Goal: Communication & Community: Answer question/provide support

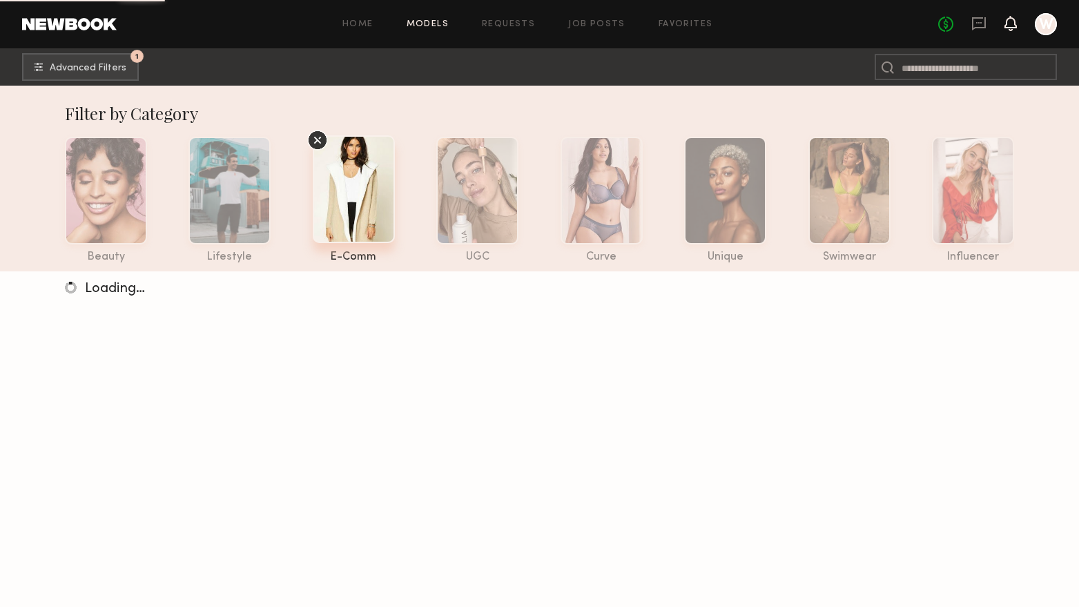
click at [1010, 19] on icon at bounding box center [1010, 23] width 11 height 10
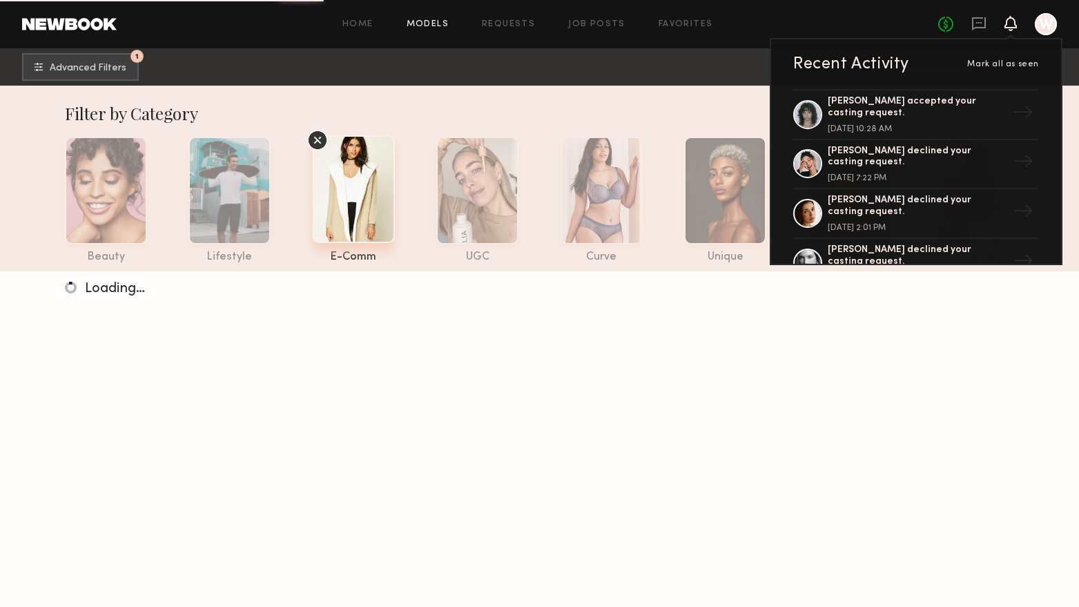
click at [1010, 19] on icon at bounding box center [1010, 23] width 11 height 10
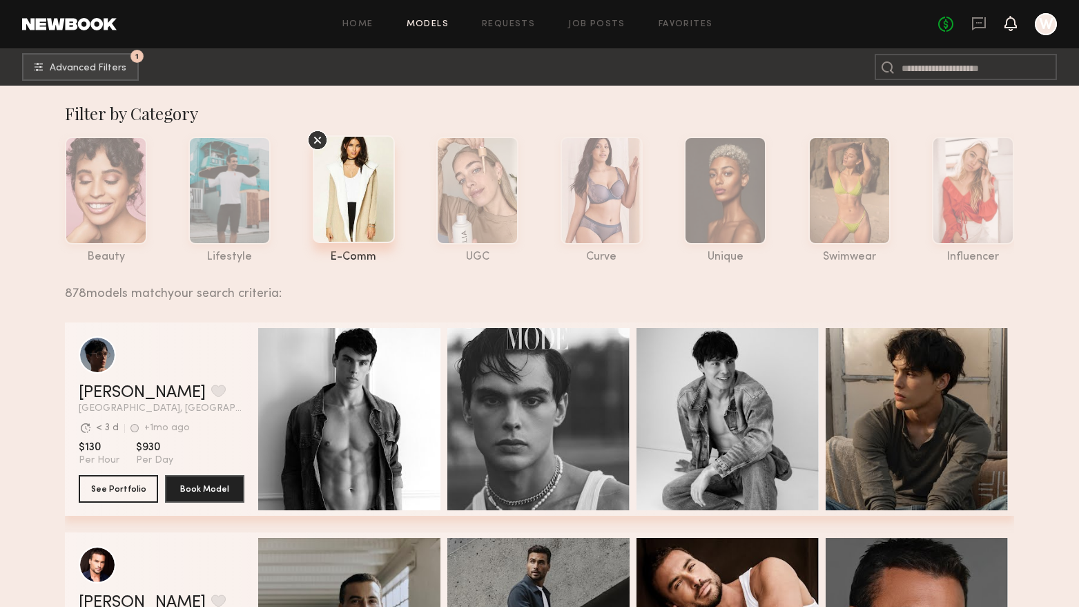
click at [1009, 23] on icon at bounding box center [1010, 23] width 11 height 10
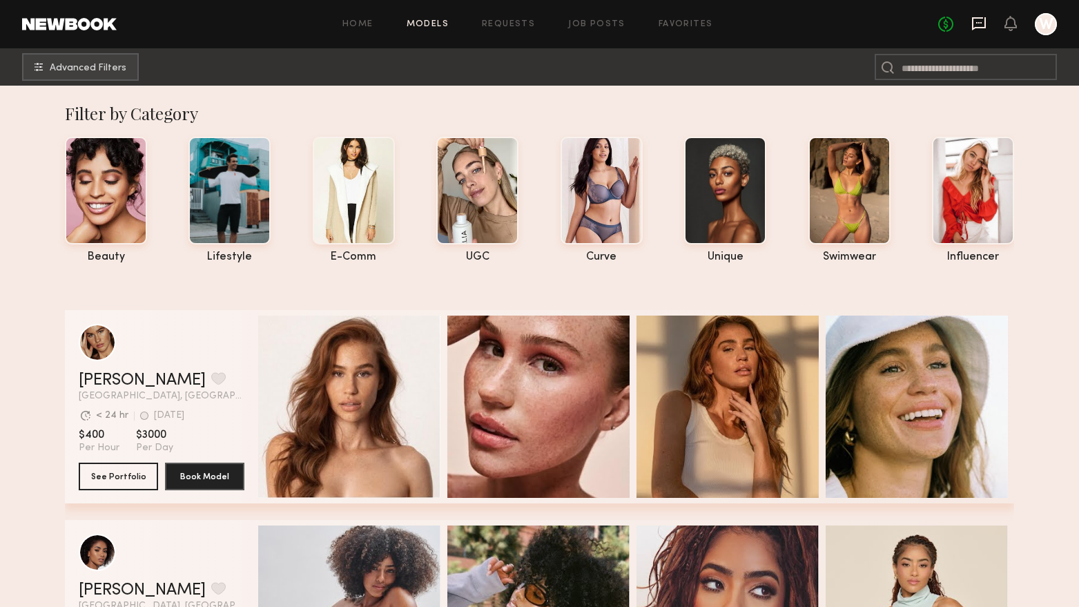
click at [981, 19] on icon at bounding box center [978, 23] width 15 height 15
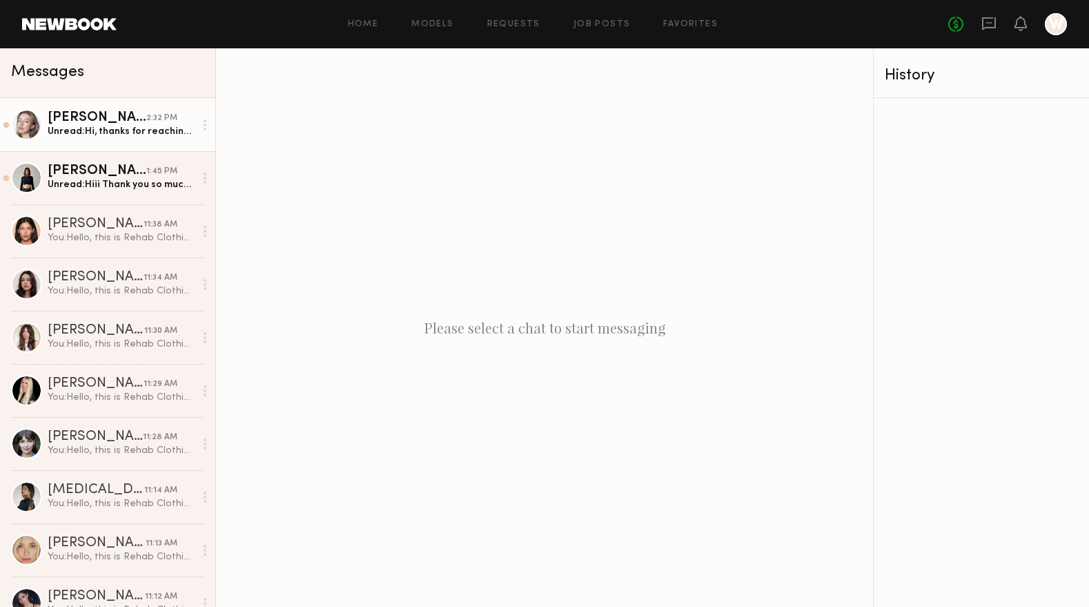
click at [92, 130] on div "Unread: Hi, thanks for reaching out! I could come in tomorrow before 2pm or Mon…" at bounding box center [121, 131] width 147 height 13
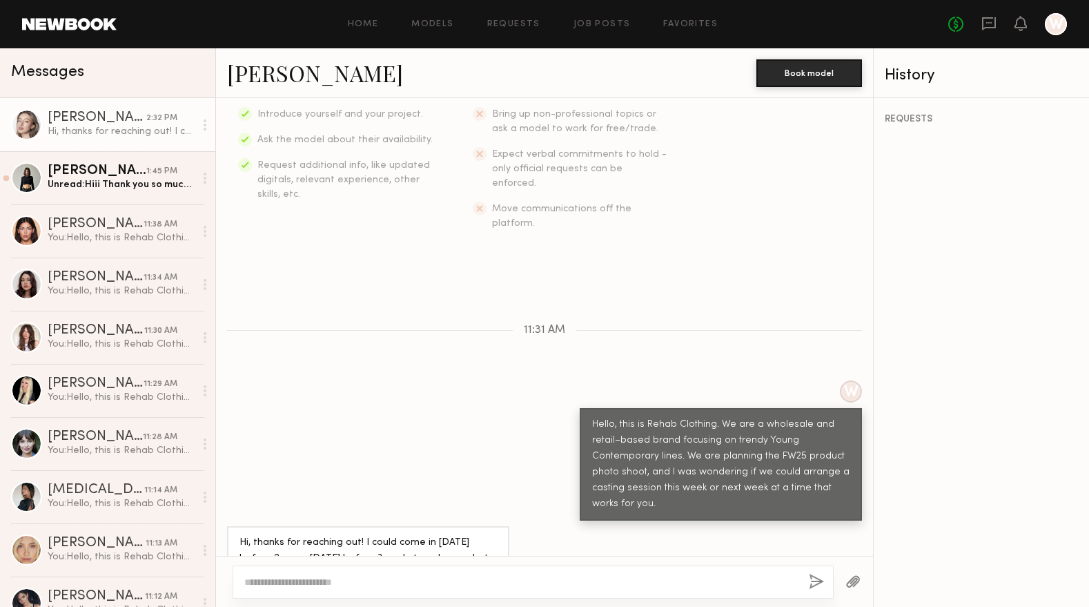
scroll to position [270, 0]
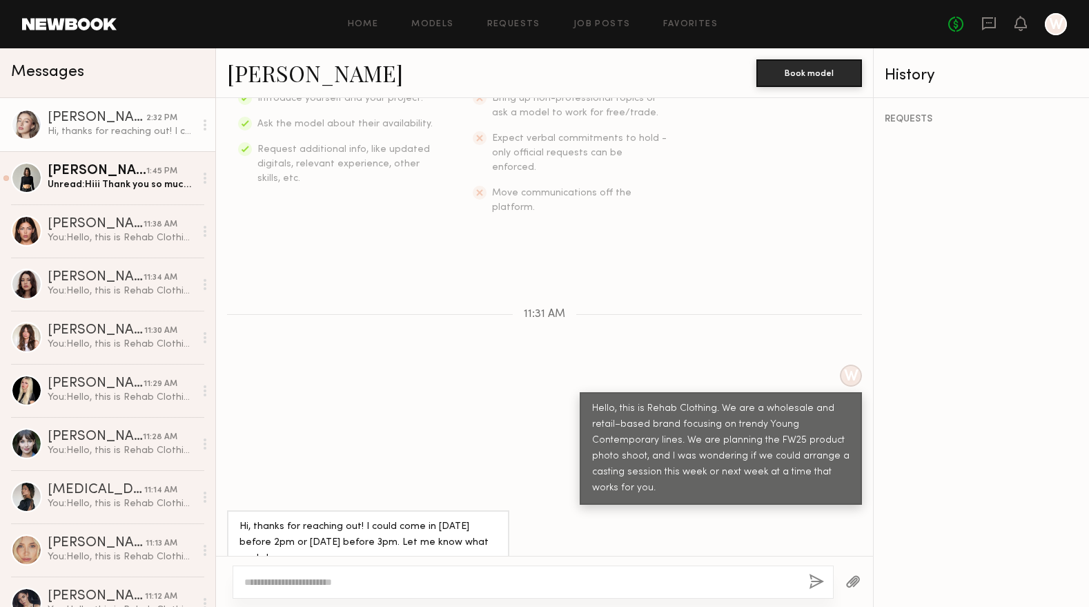
click at [265, 71] on link "Logan R." at bounding box center [315, 73] width 176 height 30
click at [90, 184] on div "Unread: Hiii Thank you so much I can come on Monday 9/29 Lmk if this works" at bounding box center [121, 184] width 147 height 13
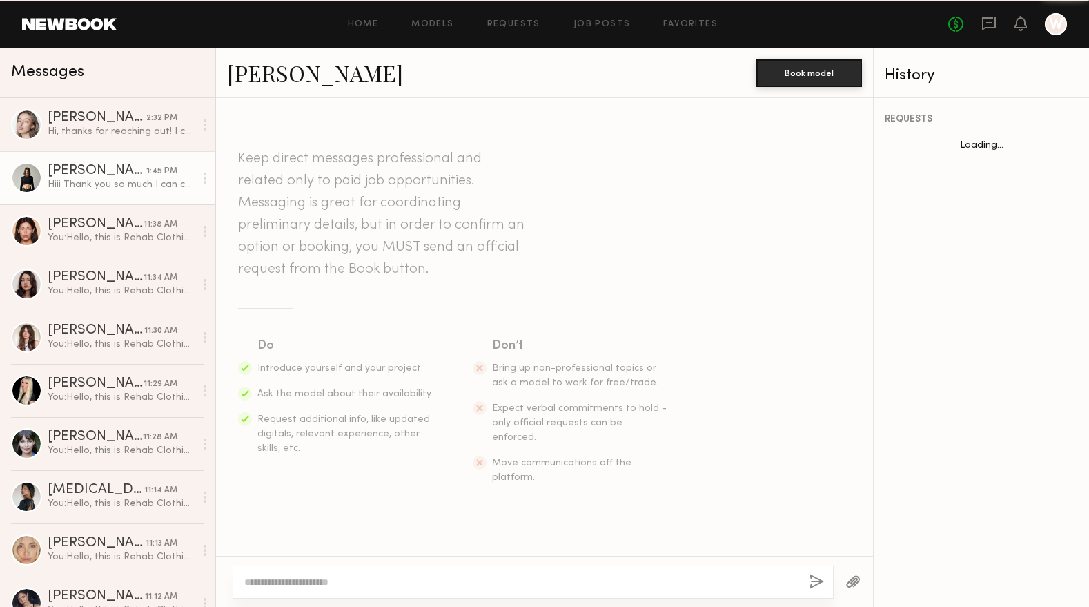
scroll to position [286, 0]
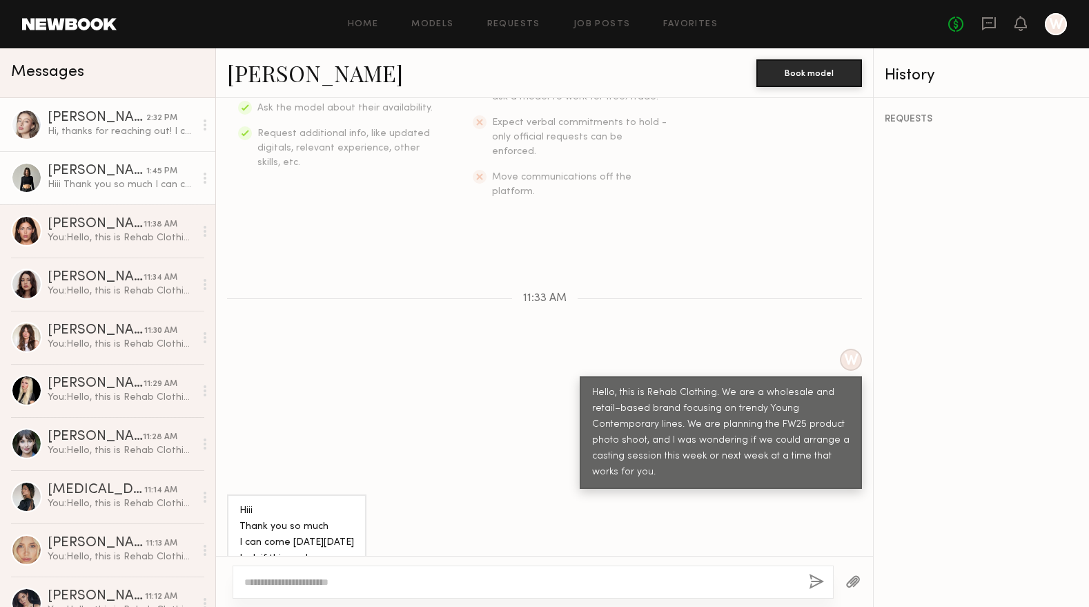
click at [97, 124] on div "Logan R." at bounding box center [97, 118] width 99 height 14
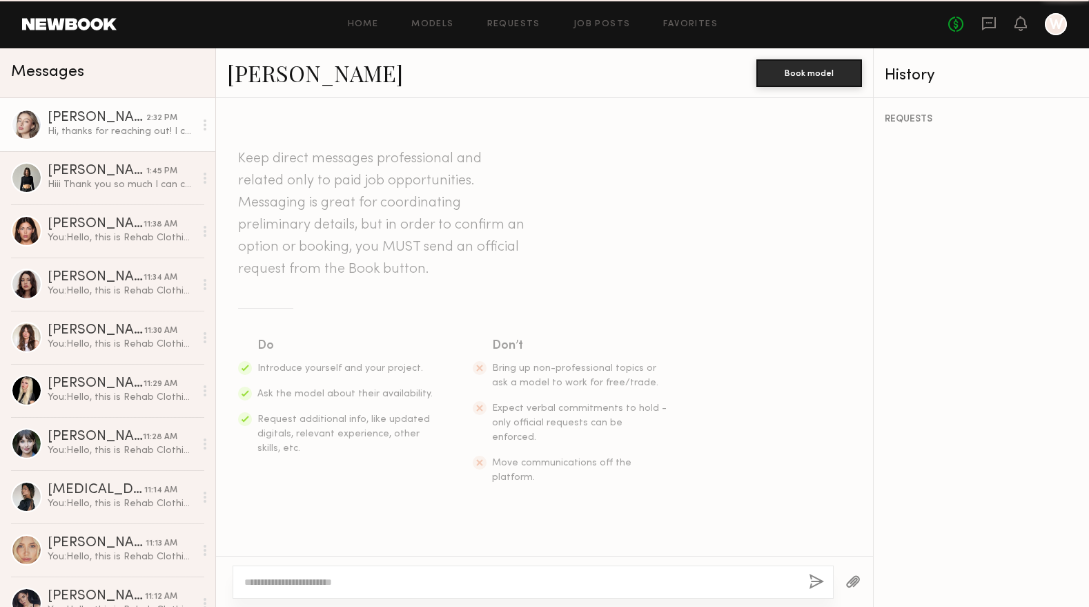
scroll to position [270, 0]
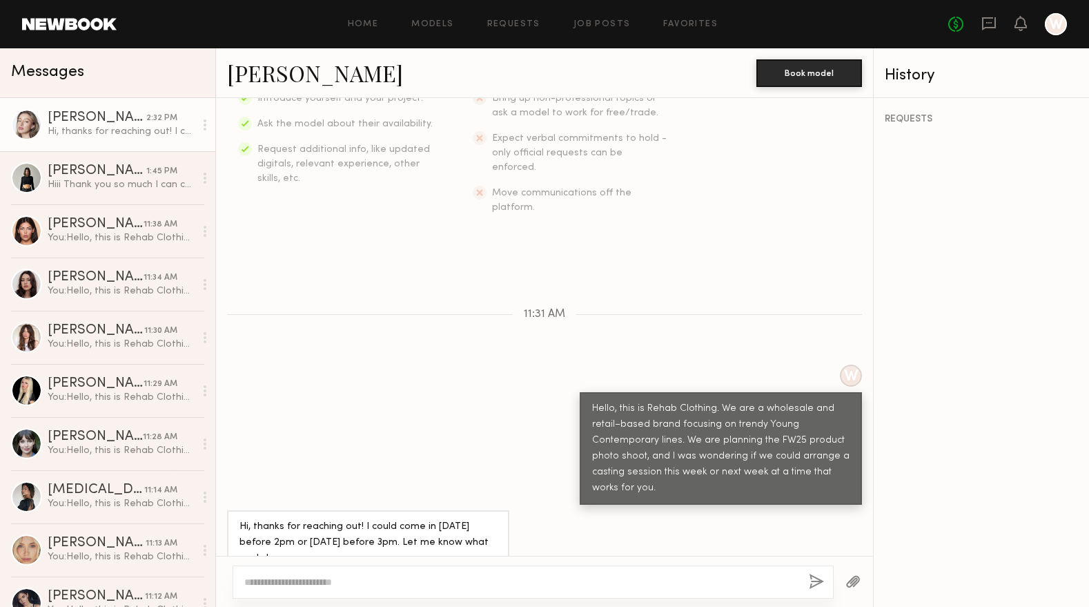
click at [502, 577] on textarea at bounding box center [521, 582] width 554 height 14
type textarea "*"
click at [412, 581] on textarea at bounding box center [521, 582] width 554 height 14
paste textarea "**********"
click at [248, 581] on textarea "**********" at bounding box center [521, 582] width 554 height 14
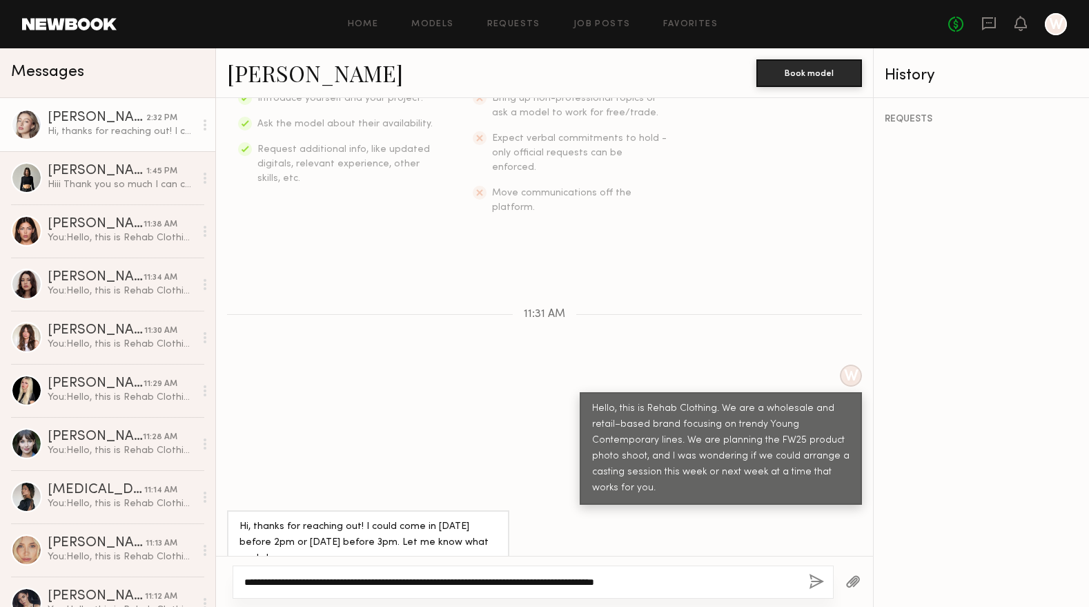
click at [298, 583] on textarea "**********" at bounding box center [521, 582] width 554 height 14
click at [401, 586] on textarea "**********" at bounding box center [521, 582] width 554 height 14
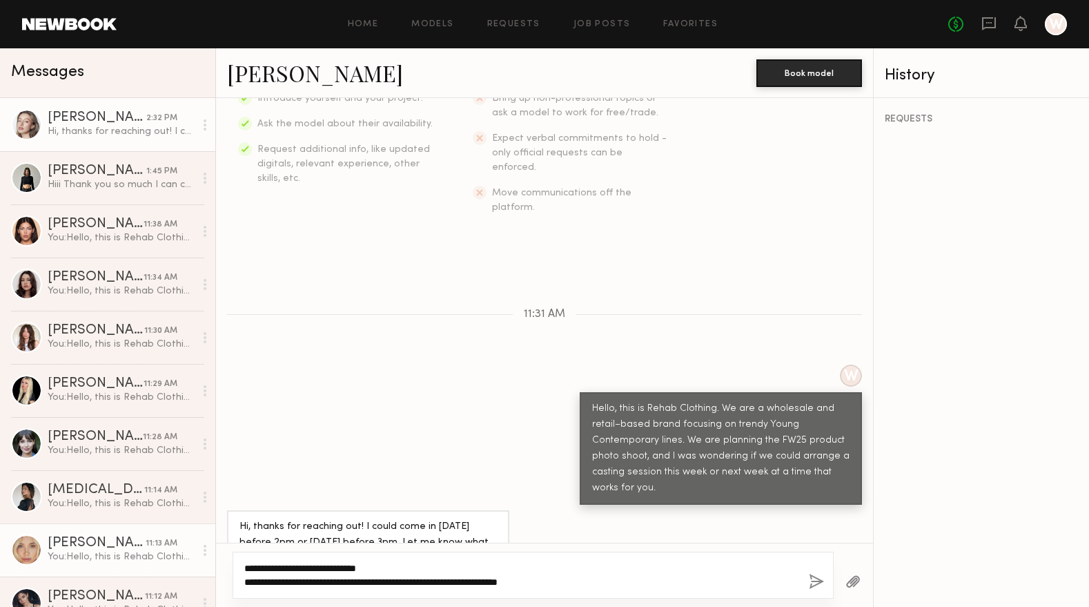
drag, startPoint x: 612, startPoint y: 585, endPoint x: 146, endPoint y: 542, distance: 467.3
click at [146, 542] on div "Messages Logan R. 2:32 PM Hi, thanks for reaching out! I could come in tomorrow…" at bounding box center [544, 327] width 1089 height 558
type textarea "**********"
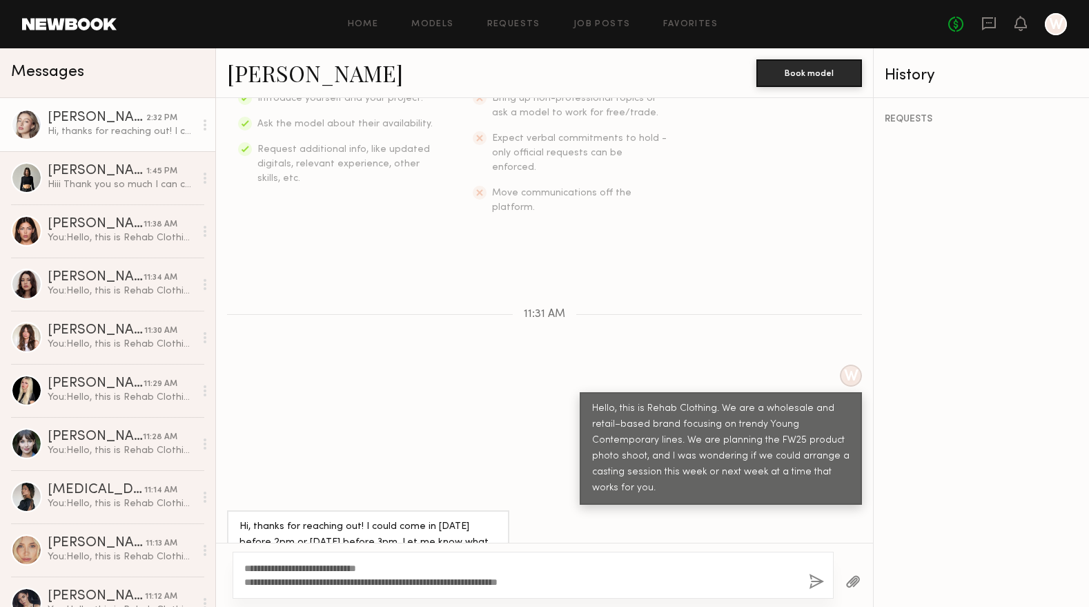
click at [817, 577] on button "button" at bounding box center [816, 582] width 15 height 17
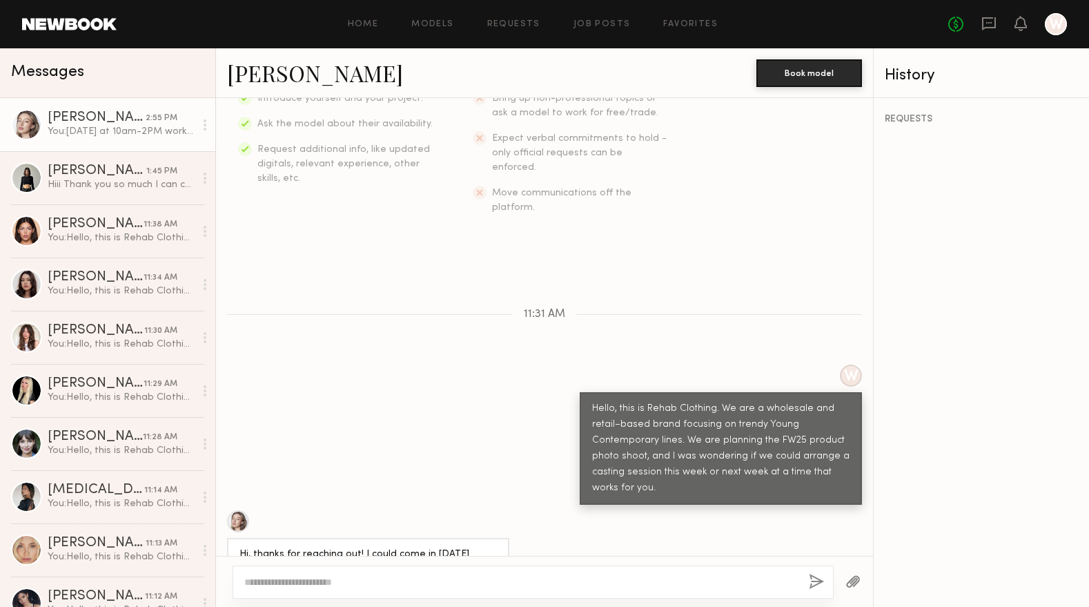
scroll to position [475, 0]
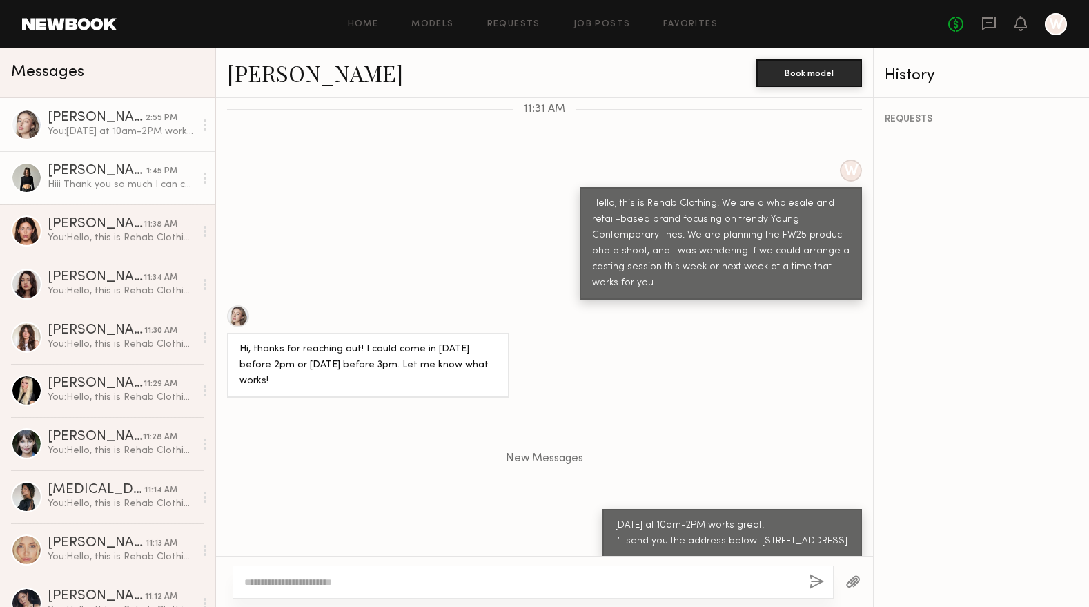
click at [98, 178] on div "[PERSON_NAME]" at bounding box center [97, 171] width 99 height 14
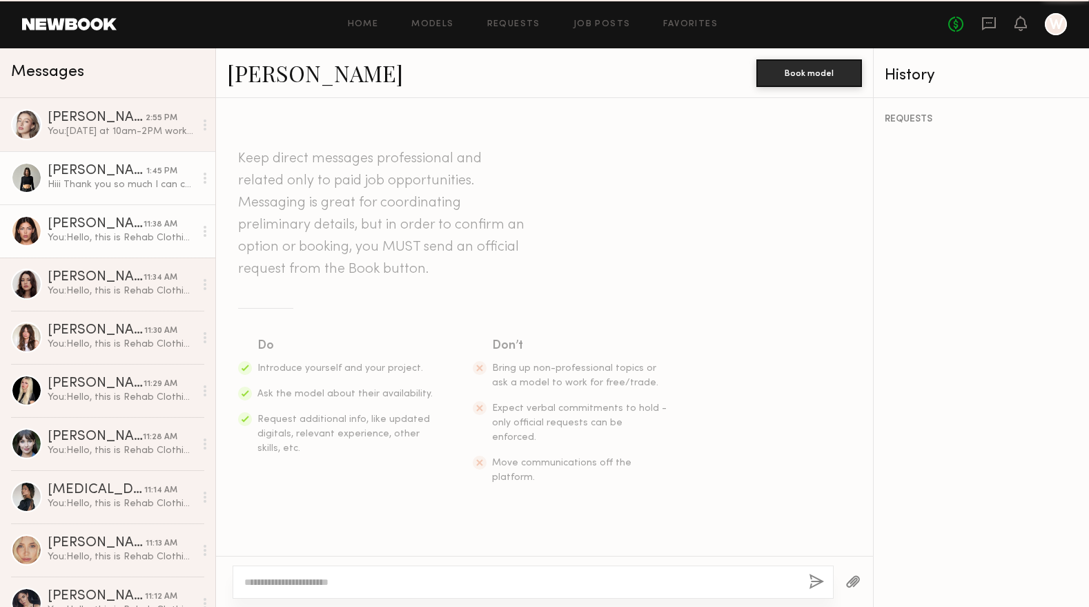
scroll to position [286, 0]
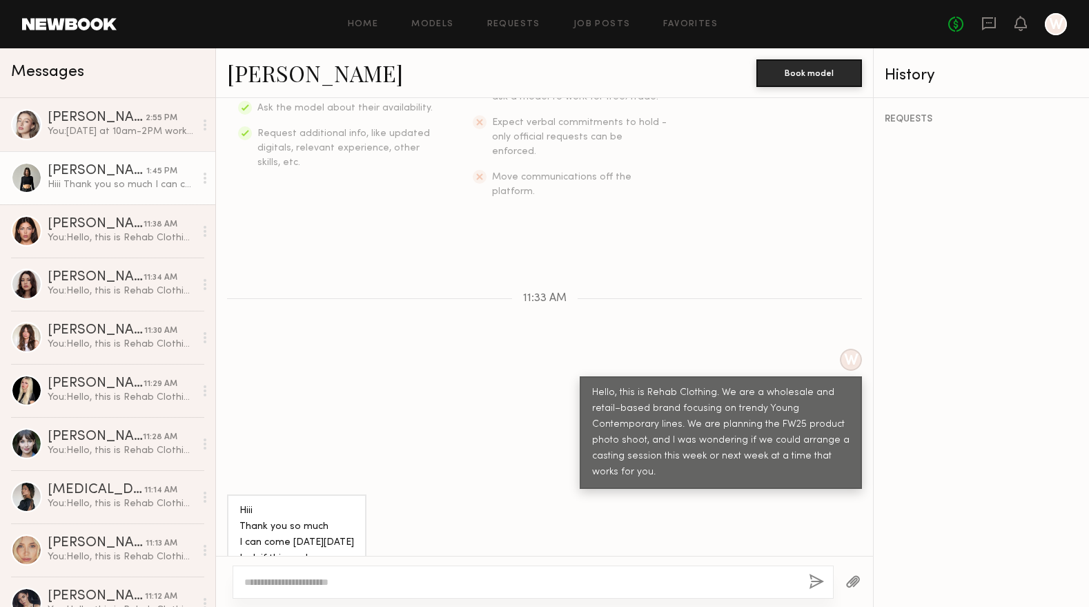
click at [282, 75] on link "[PERSON_NAME]" at bounding box center [315, 73] width 176 height 30
click at [351, 569] on div at bounding box center [533, 581] width 601 height 33
click at [348, 582] on textarea at bounding box center [521, 582] width 554 height 14
paste textarea "**********"
type textarea "**********"
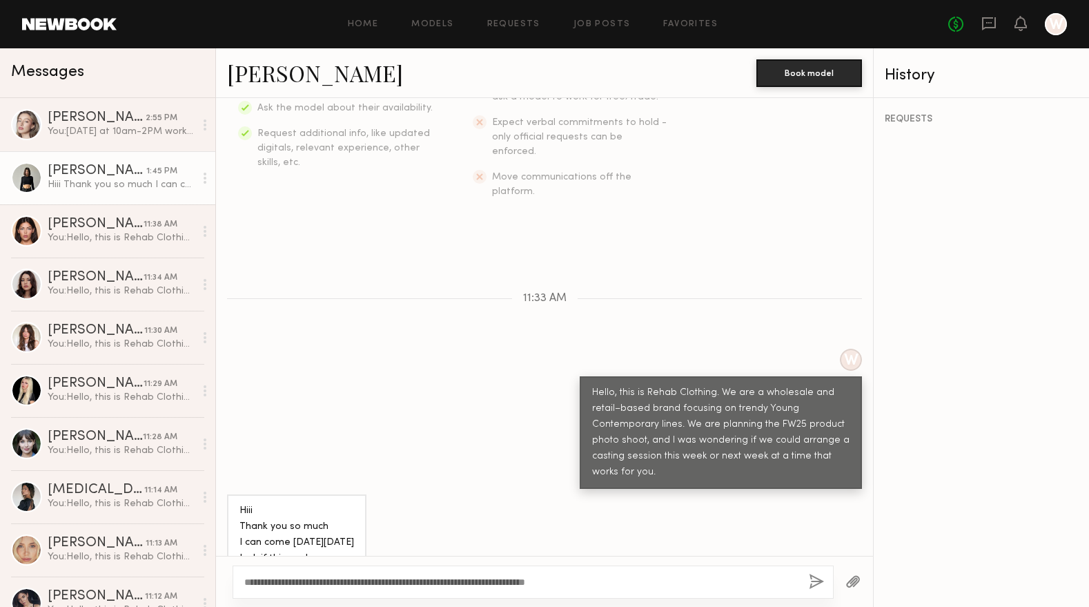
click at [812, 580] on button "button" at bounding box center [816, 582] width 15 height 17
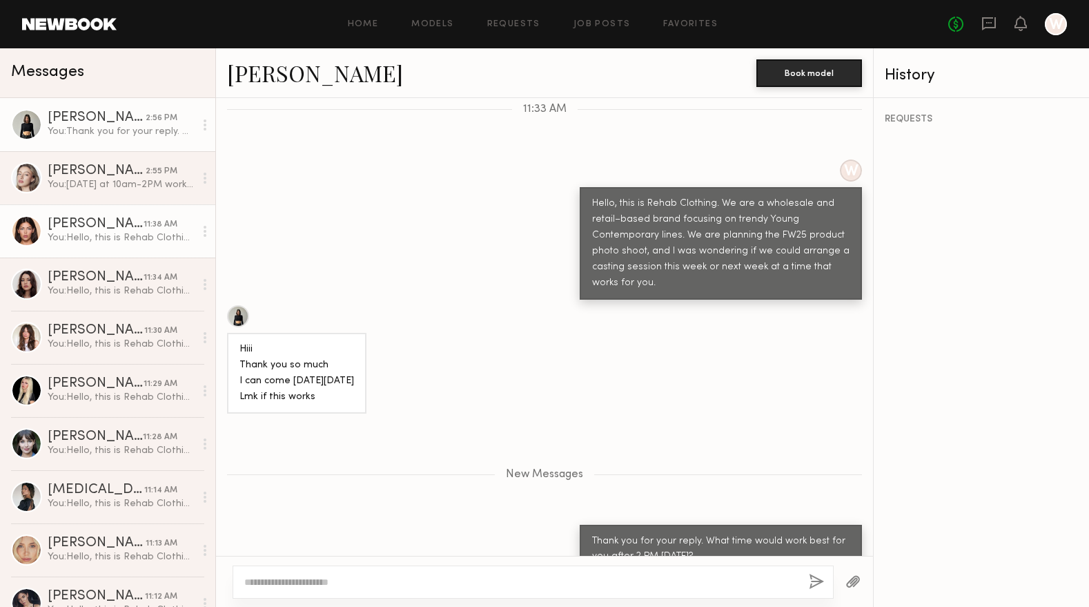
click at [78, 229] on div "[PERSON_NAME]" at bounding box center [96, 224] width 96 height 14
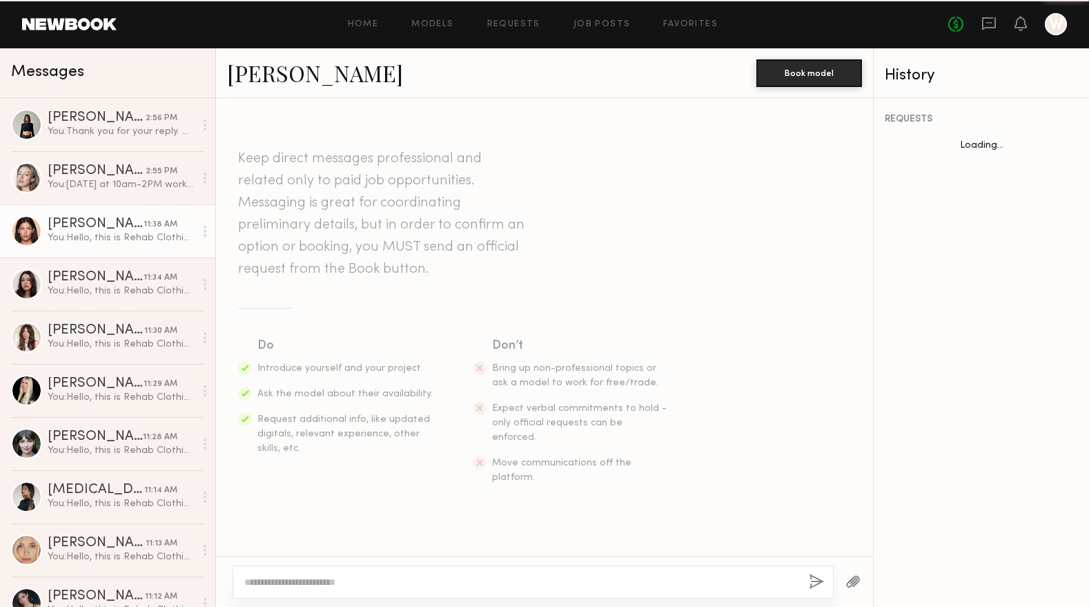
scroll to position [200, 0]
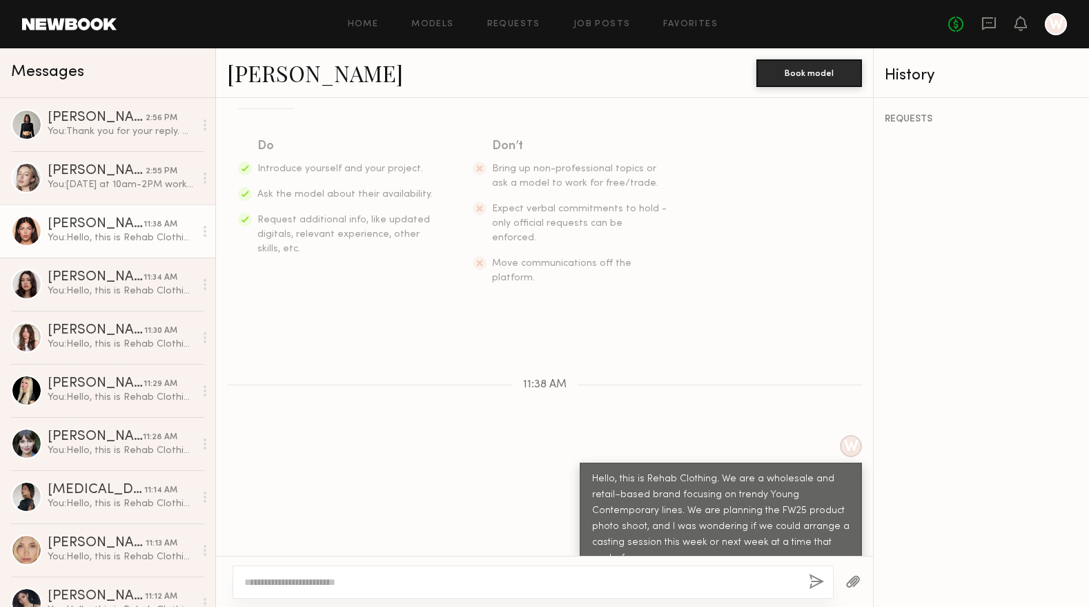
click at [255, 81] on link "[PERSON_NAME]" at bounding box center [315, 73] width 176 height 30
click at [991, 23] on icon at bounding box center [989, 22] width 6 height 1
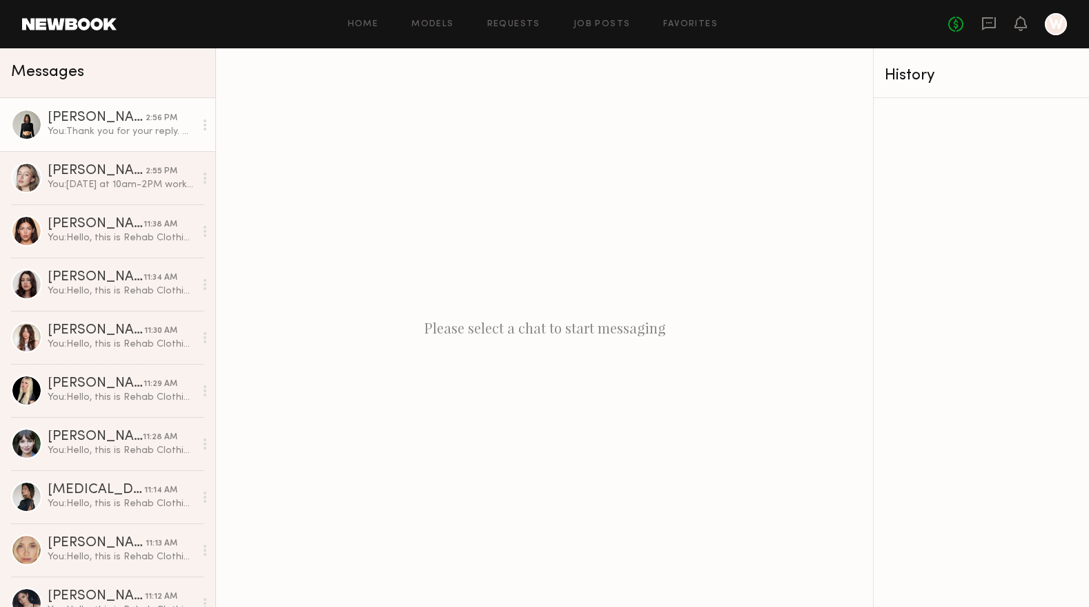
click at [102, 134] on div "You: Thank you for your reply. What time would work best for you after 2 PM on …" at bounding box center [121, 131] width 147 height 13
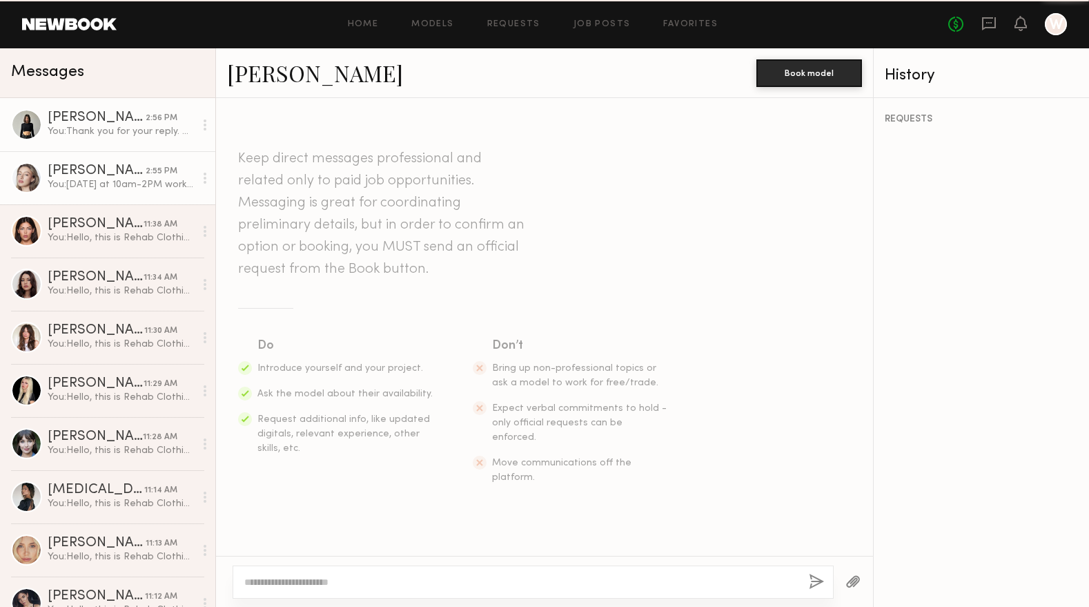
scroll to position [367, 0]
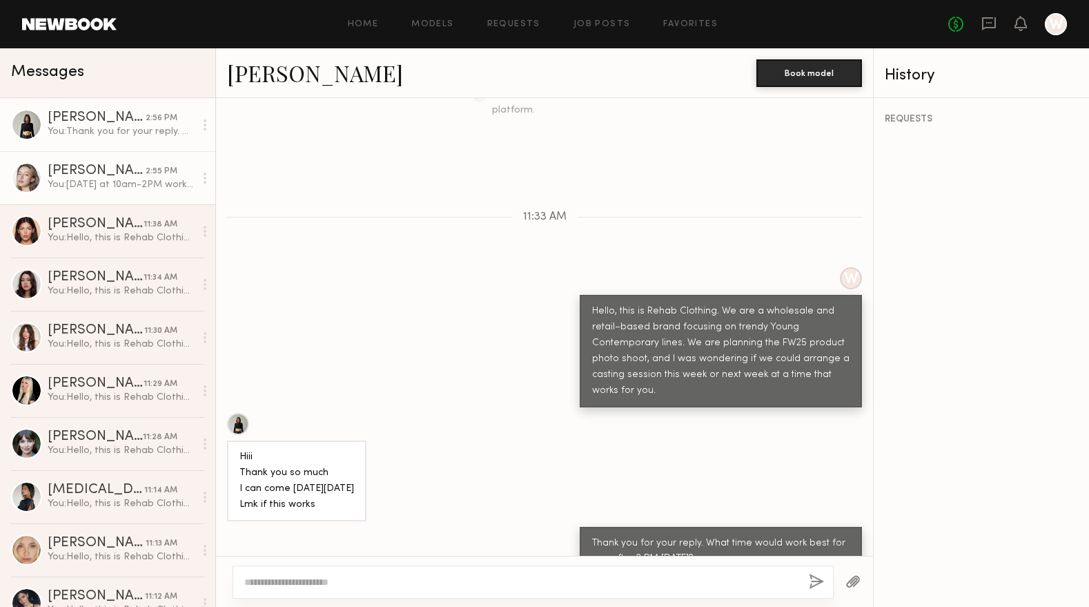
click at [99, 179] on div "You: Monday at 10am-2PM works great! I’ll send you the address below: 939 Stanf…" at bounding box center [121, 184] width 147 height 13
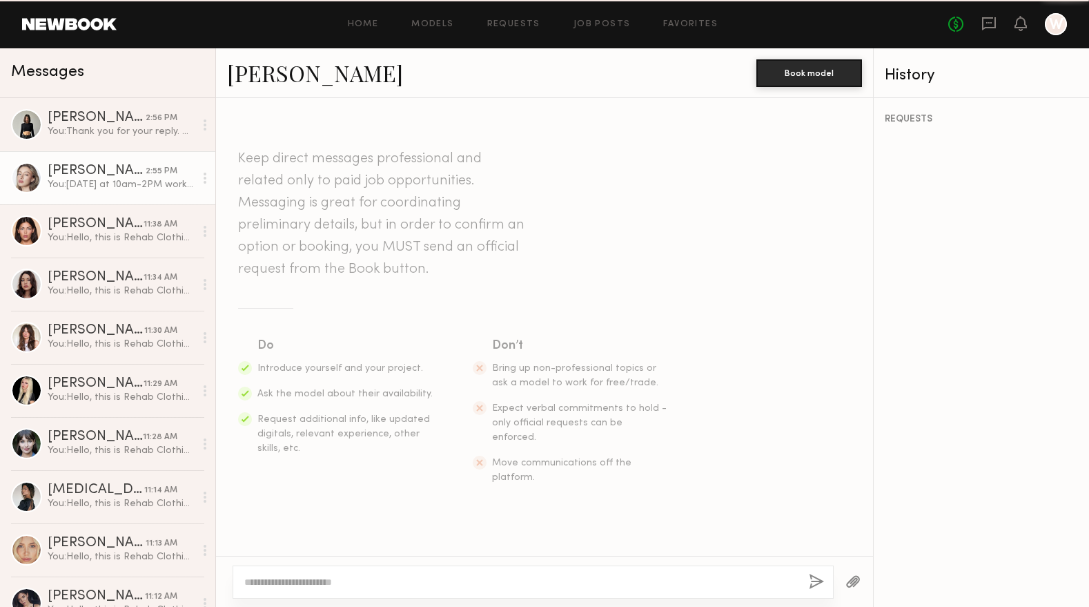
scroll to position [367, 0]
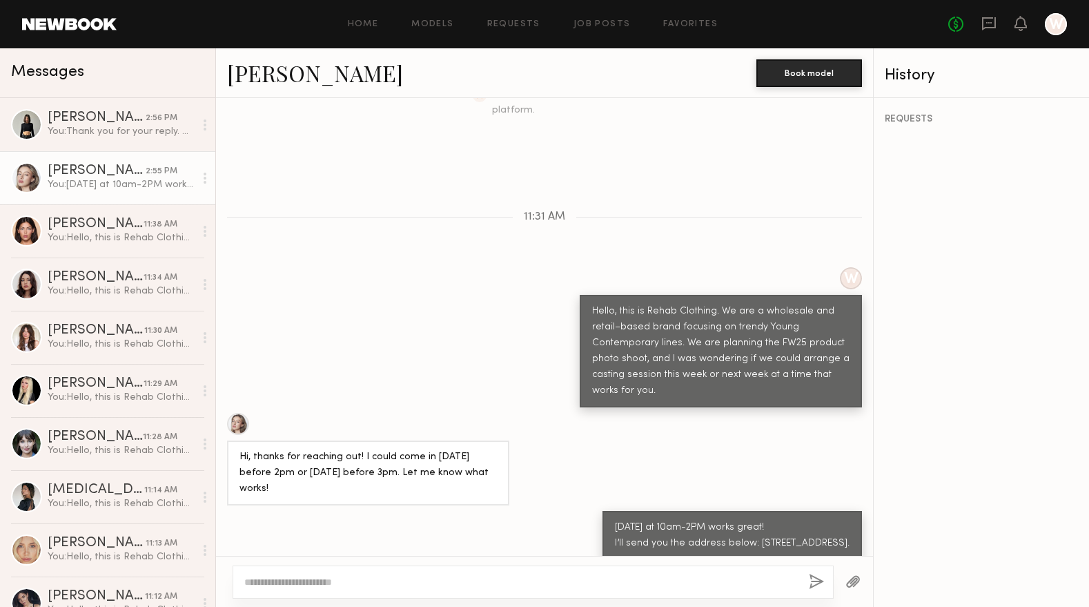
click at [271, 76] on link "[PERSON_NAME]" at bounding box center [315, 73] width 176 height 30
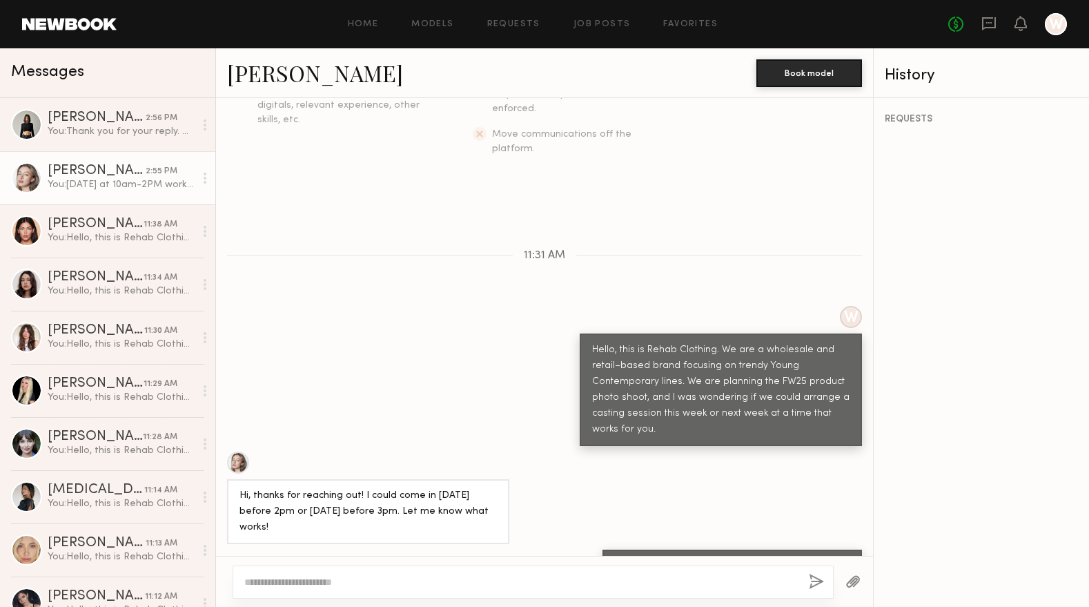
scroll to position [298, 0]
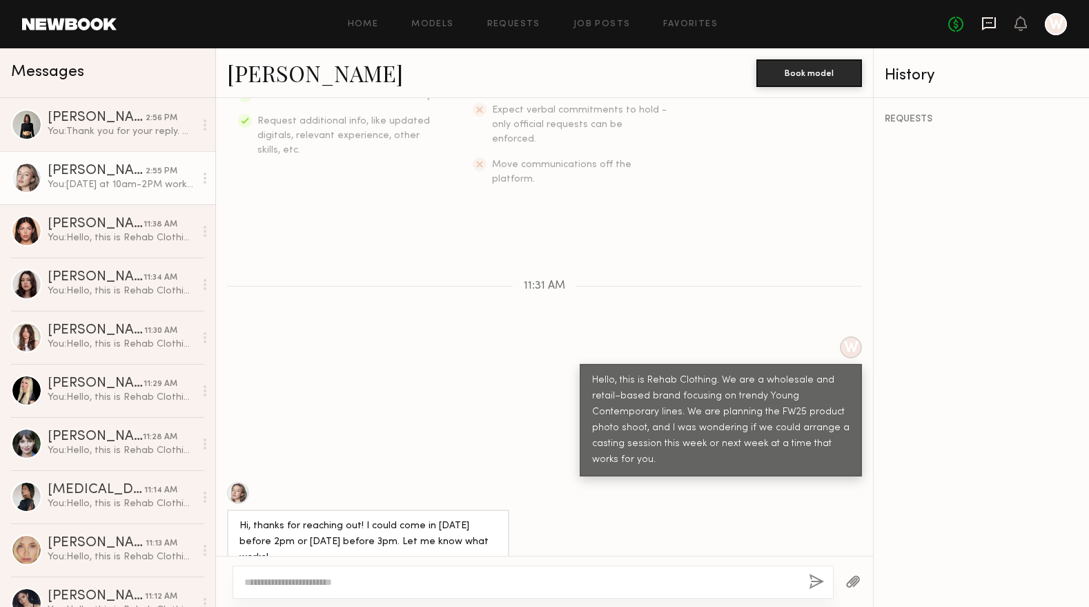
click at [989, 28] on icon at bounding box center [989, 23] width 14 height 13
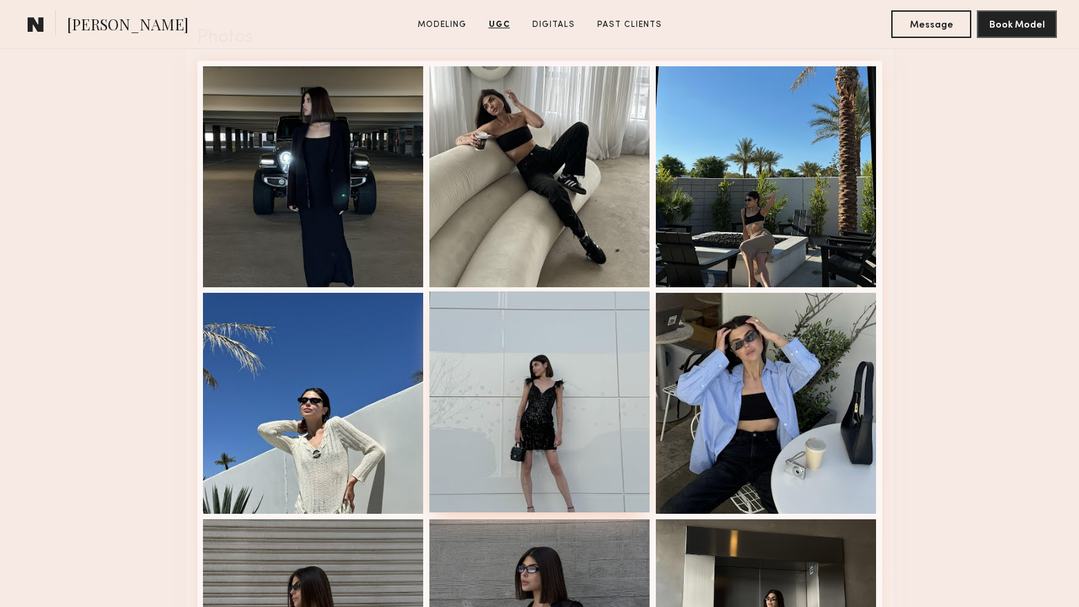
scroll to position [2416, 0]
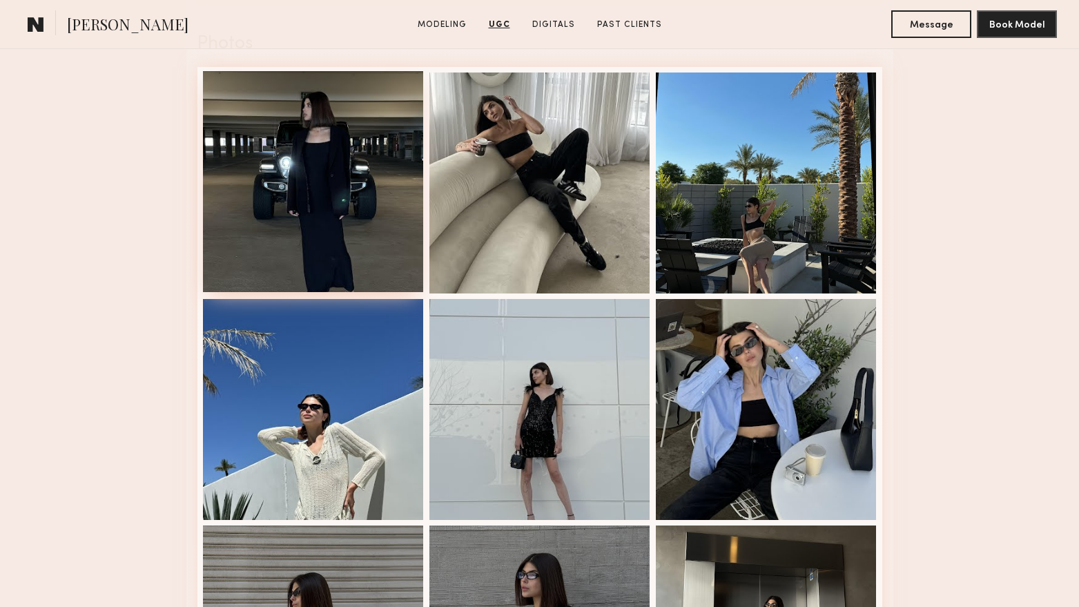
click at [363, 218] on div at bounding box center [313, 181] width 221 height 221
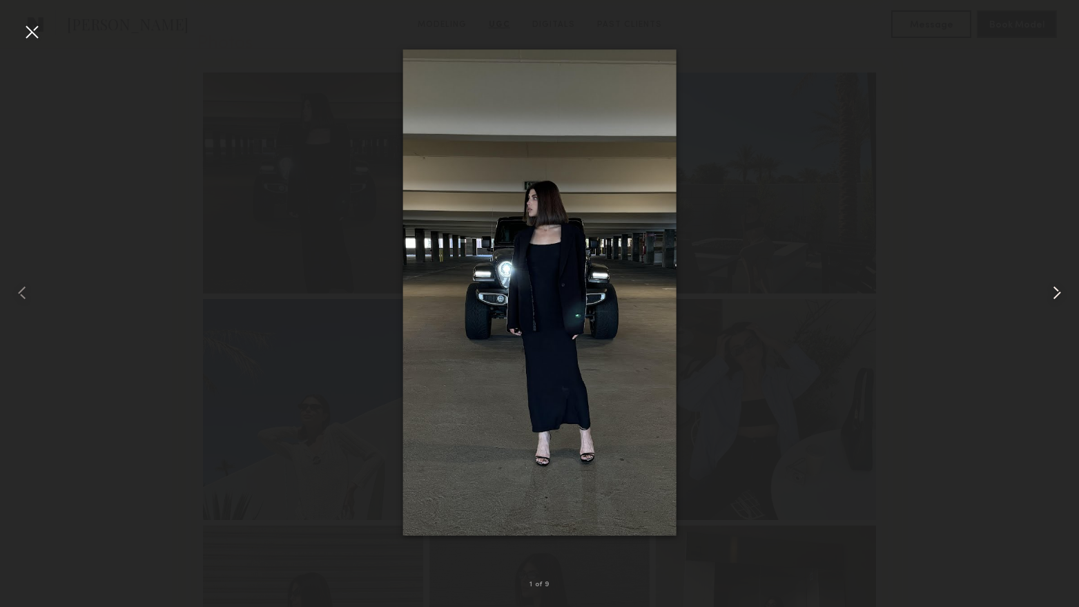
click at [1059, 289] on common-icon at bounding box center [1057, 293] width 22 height 22
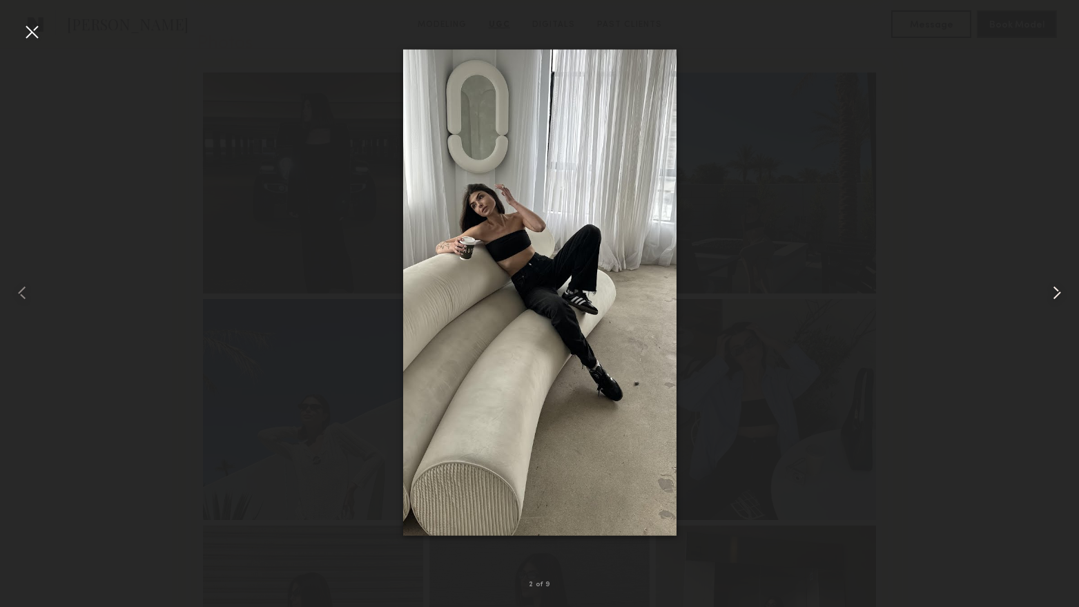
click at [1059, 289] on common-icon at bounding box center [1057, 293] width 22 height 22
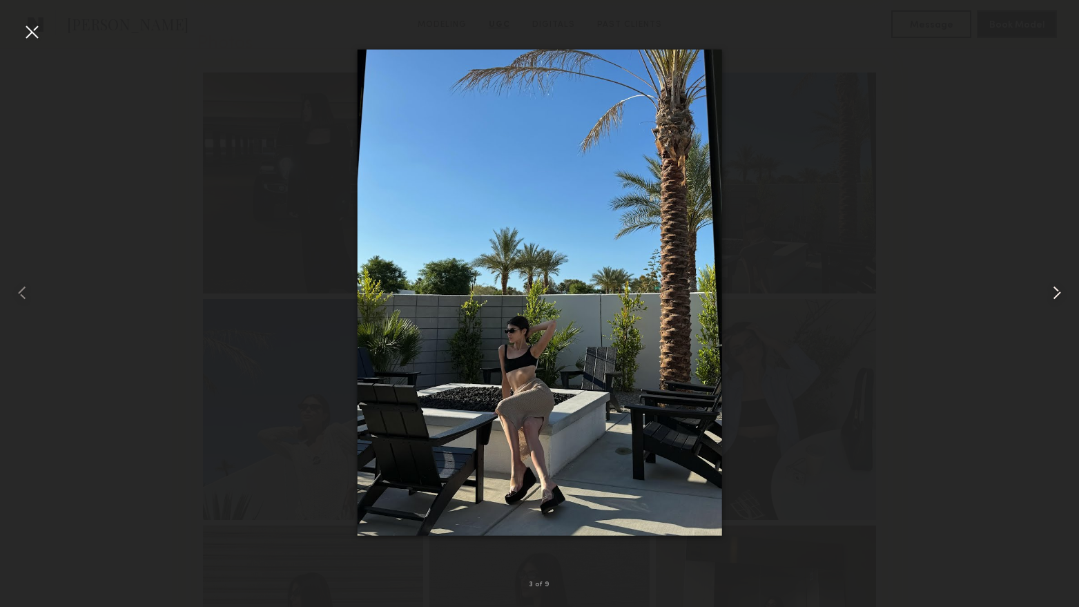
click at [1059, 289] on common-icon at bounding box center [1057, 293] width 22 height 22
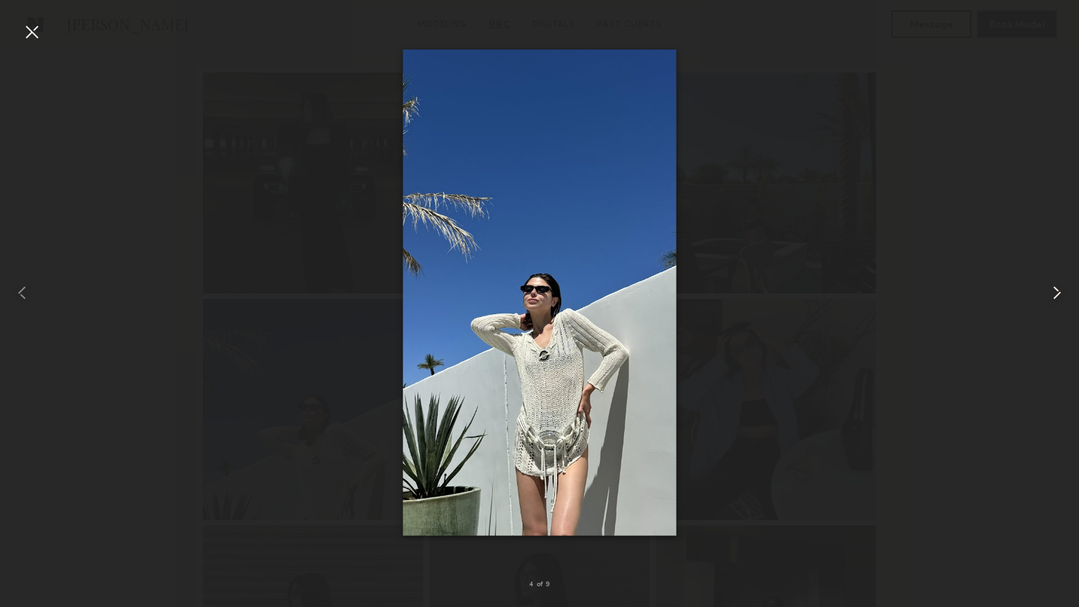
click at [1059, 289] on common-icon at bounding box center [1057, 293] width 22 height 22
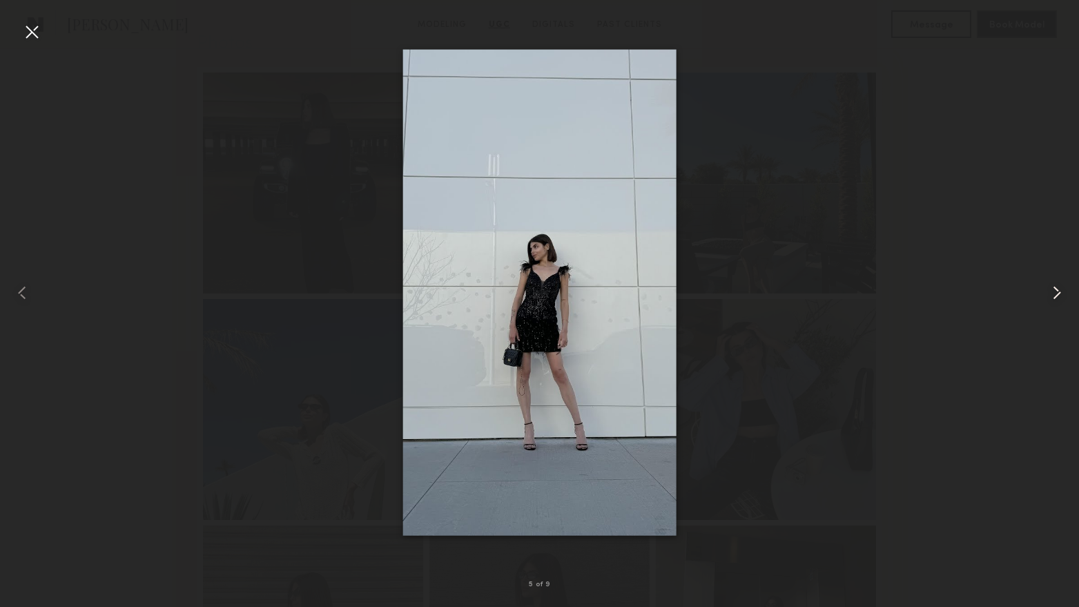
click at [1059, 289] on common-icon at bounding box center [1057, 293] width 22 height 22
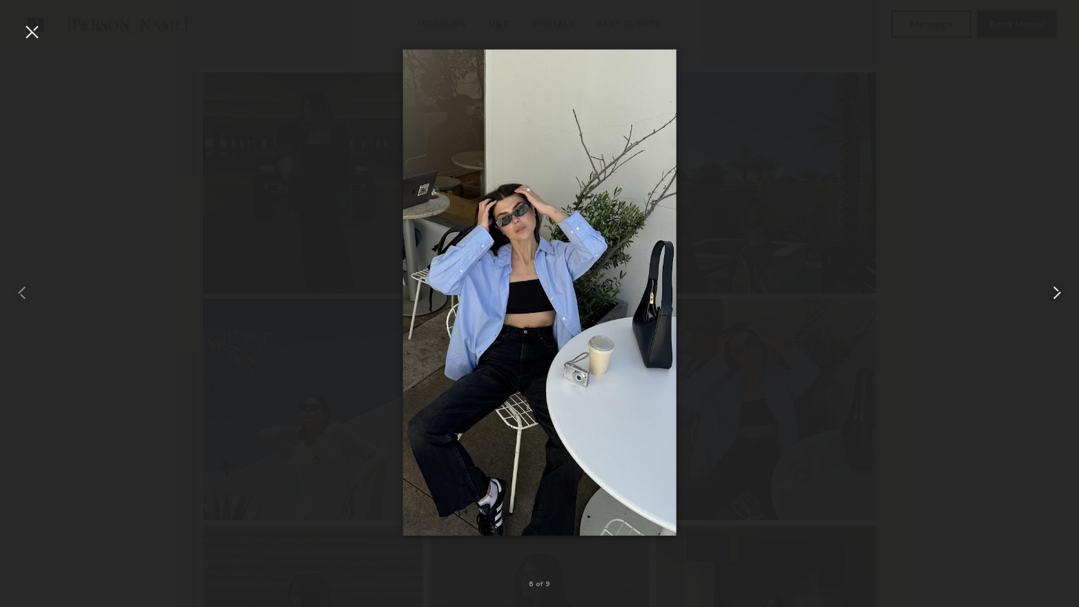
click at [1059, 289] on common-icon at bounding box center [1057, 293] width 22 height 22
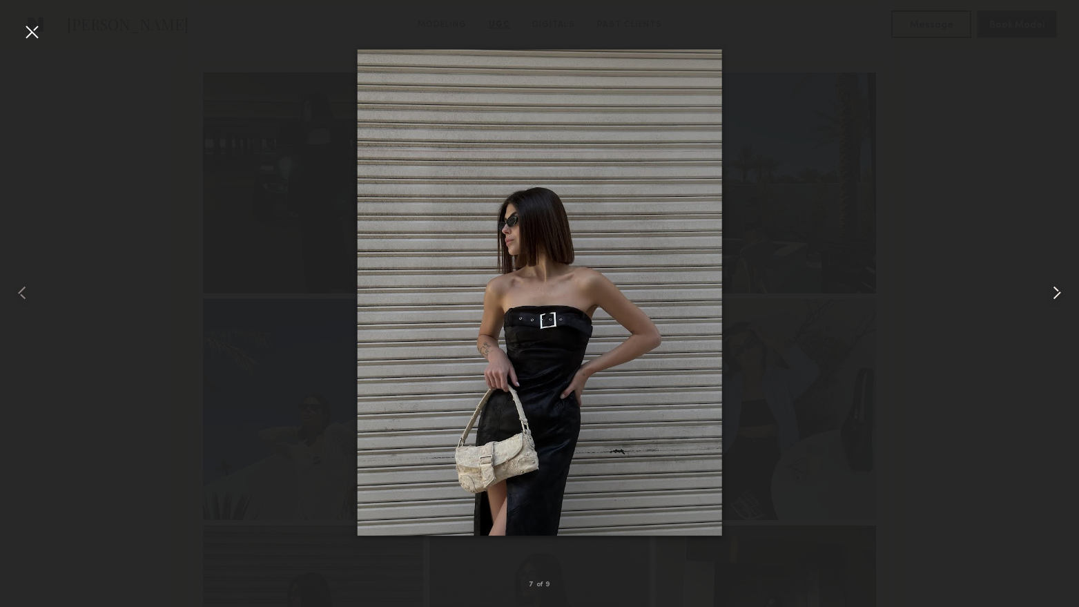
click at [1059, 289] on common-icon at bounding box center [1057, 293] width 22 height 22
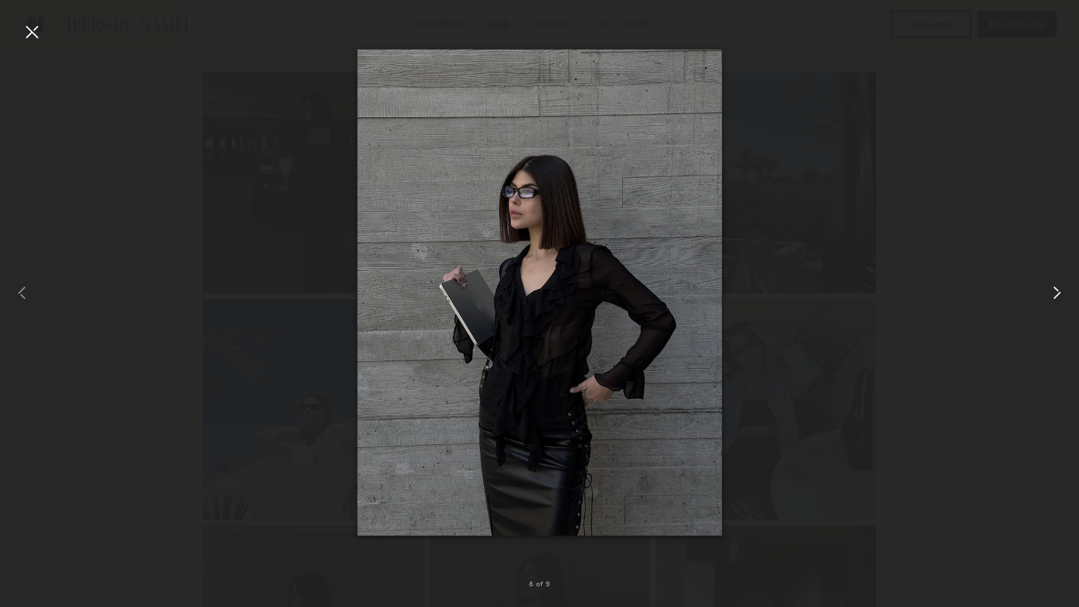
click at [1059, 289] on common-icon at bounding box center [1057, 293] width 22 height 22
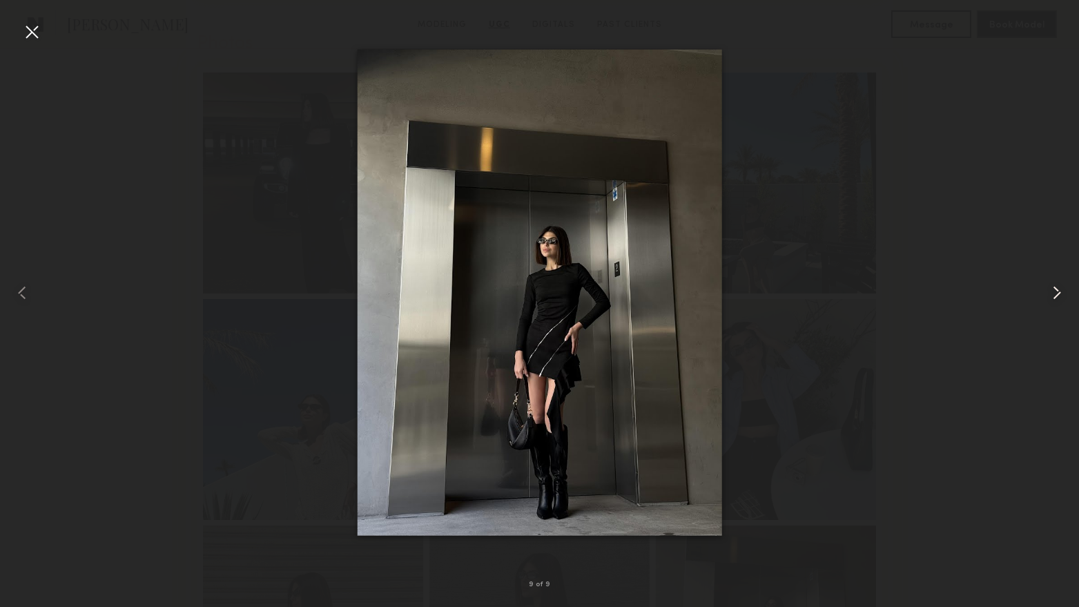
click at [1059, 289] on common-icon at bounding box center [1057, 293] width 22 height 22
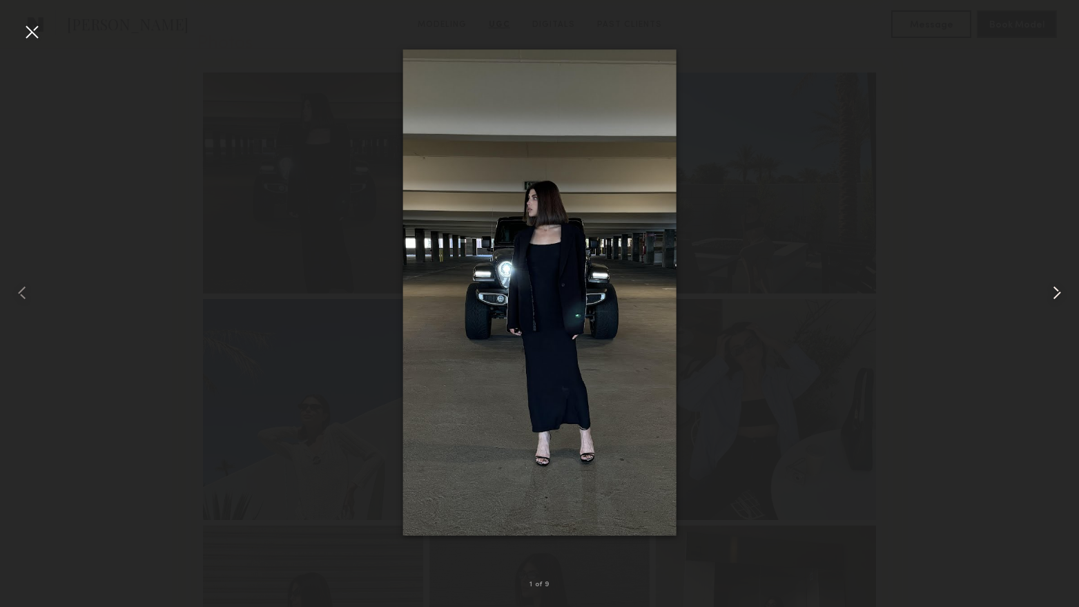
click at [1059, 289] on common-icon at bounding box center [1057, 293] width 22 height 22
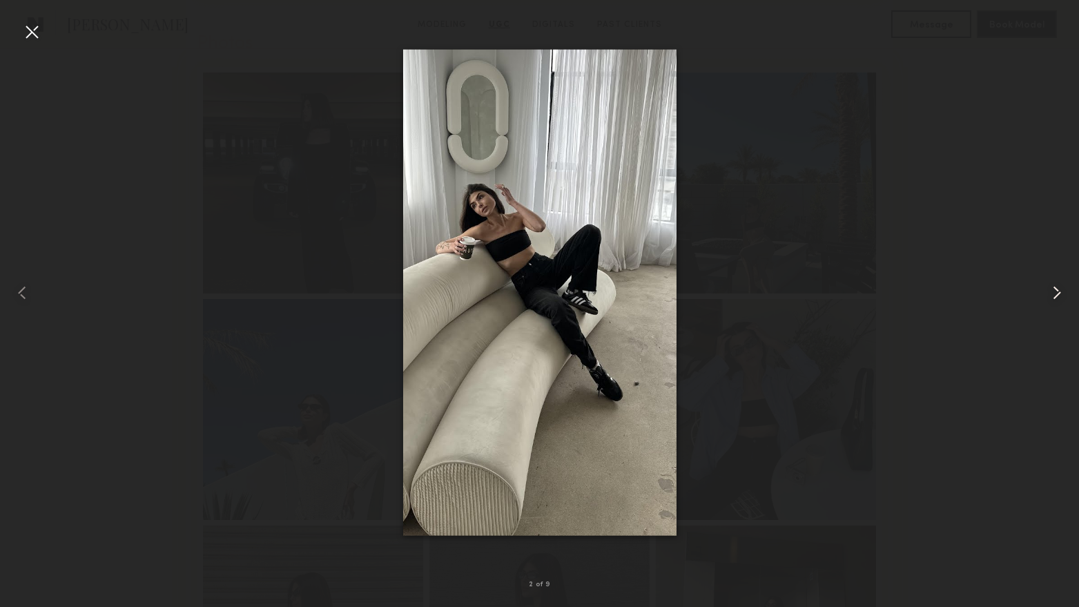
click at [1059, 289] on common-icon at bounding box center [1057, 293] width 22 height 22
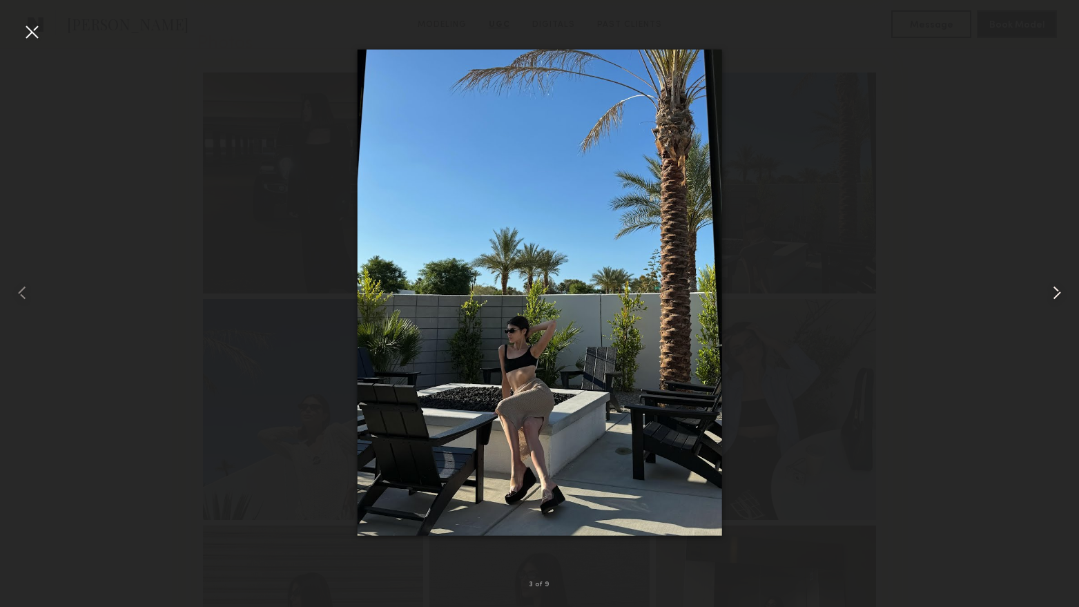
click at [1059, 289] on common-icon at bounding box center [1057, 293] width 22 height 22
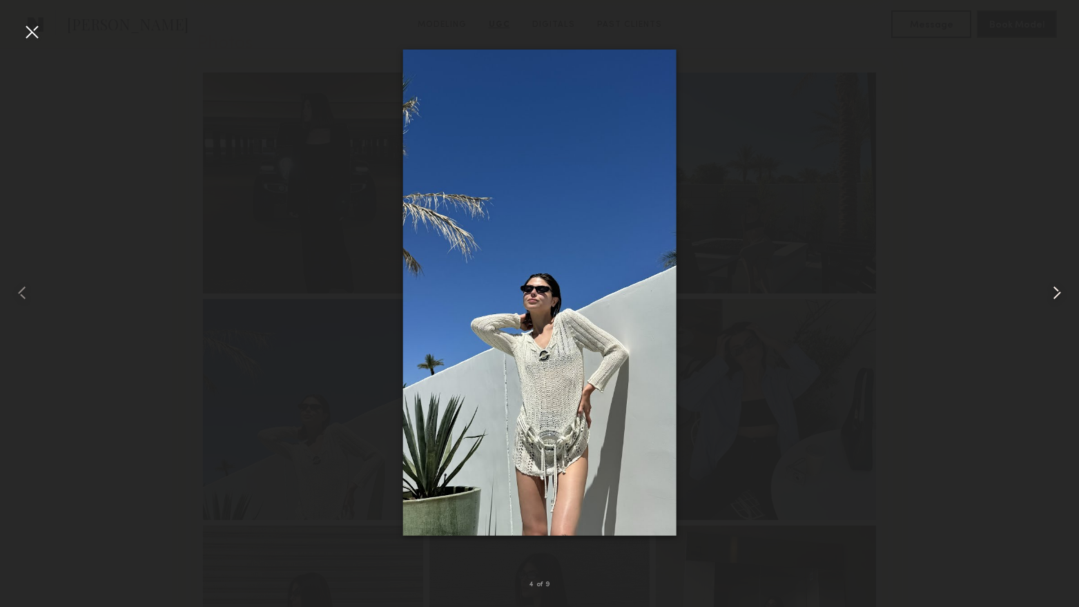
click at [1059, 289] on common-icon at bounding box center [1057, 293] width 22 height 22
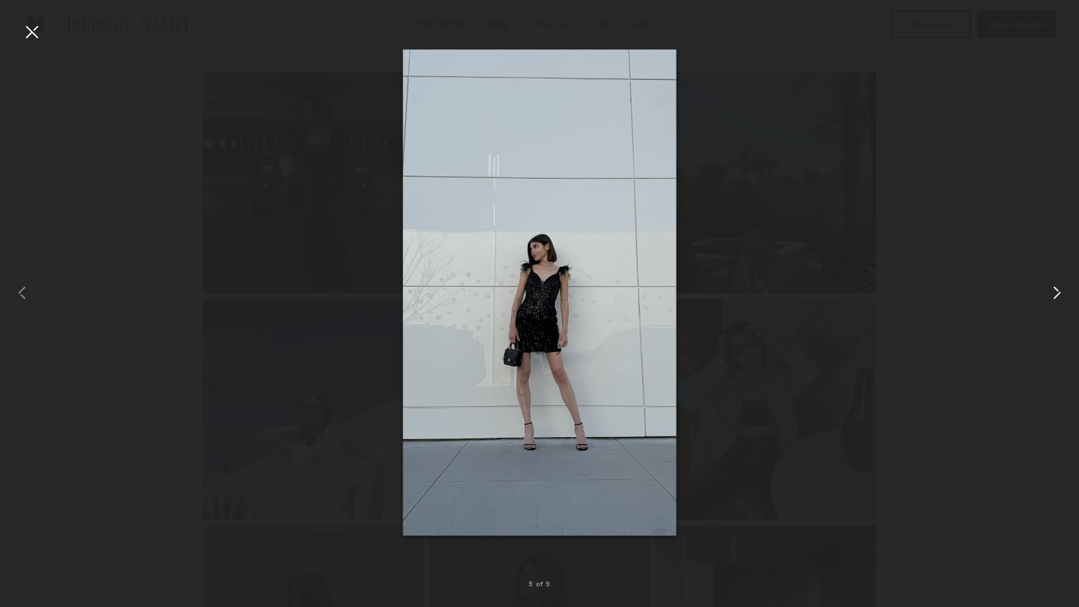
click at [1059, 289] on common-icon at bounding box center [1057, 293] width 22 height 22
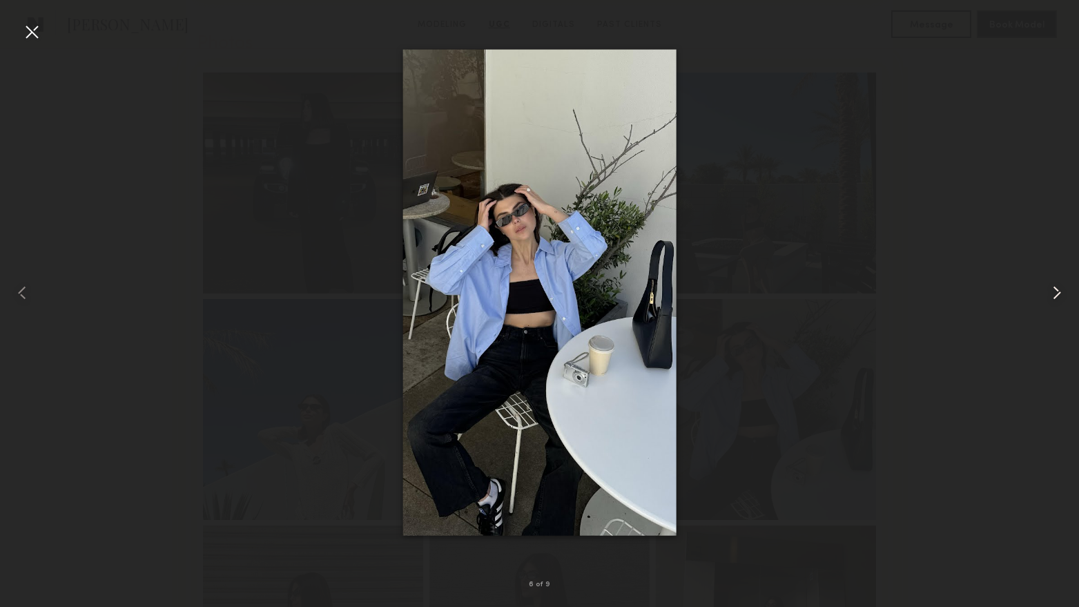
click at [1059, 289] on common-icon at bounding box center [1057, 293] width 22 height 22
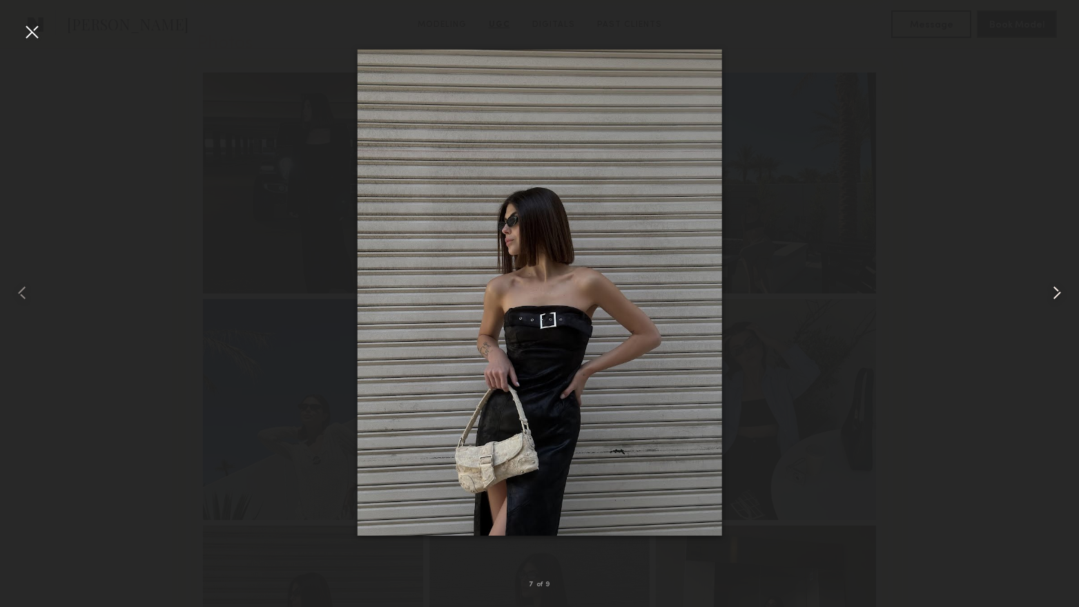
click at [1059, 289] on common-icon at bounding box center [1057, 293] width 22 height 22
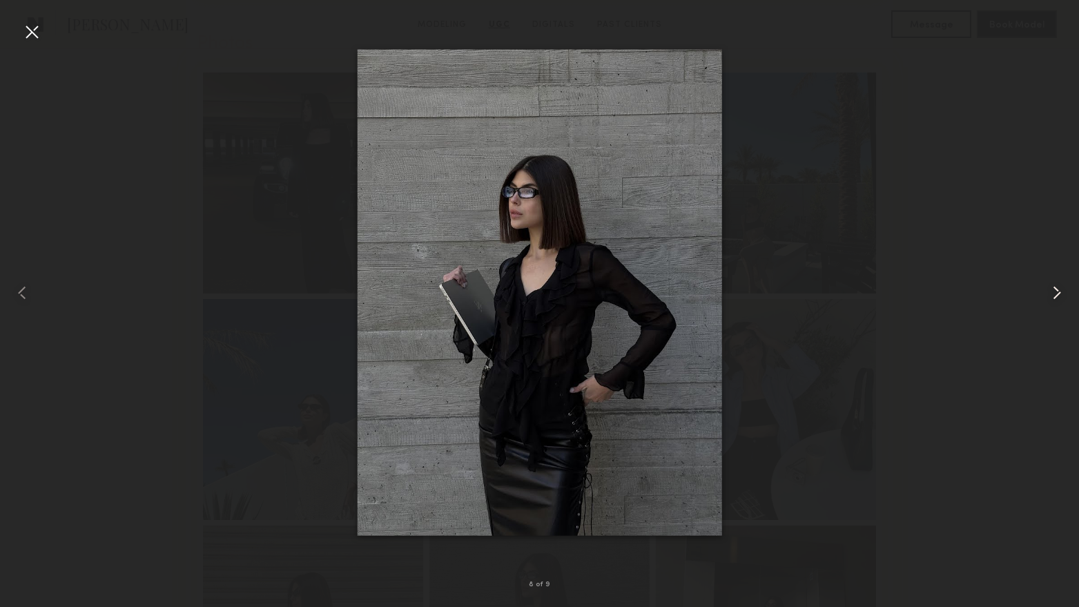
click at [1059, 289] on common-icon at bounding box center [1057, 293] width 22 height 22
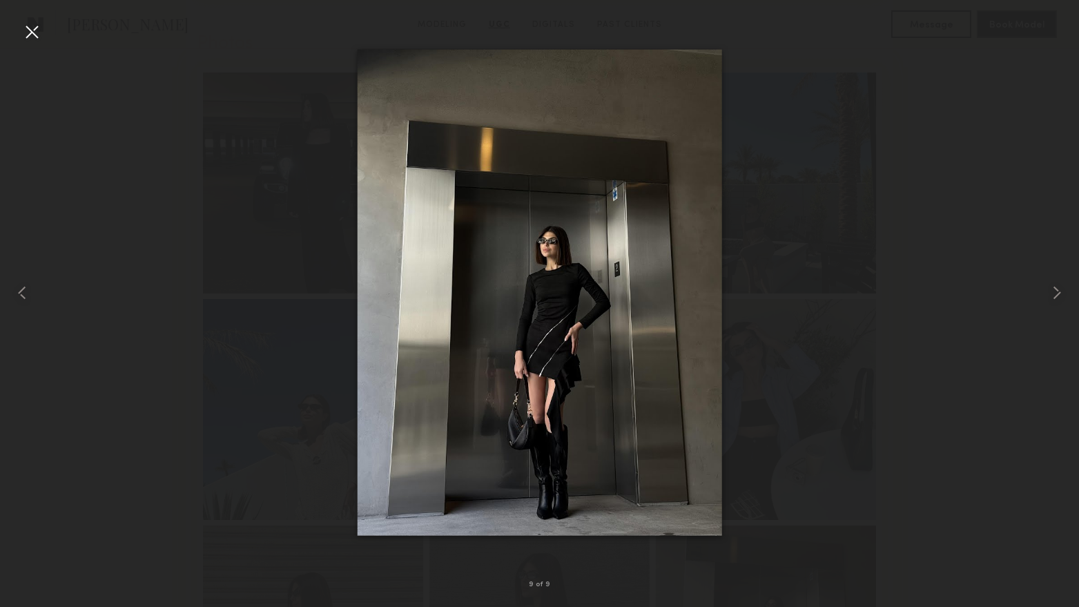
click at [28, 30] on div at bounding box center [32, 32] width 22 height 22
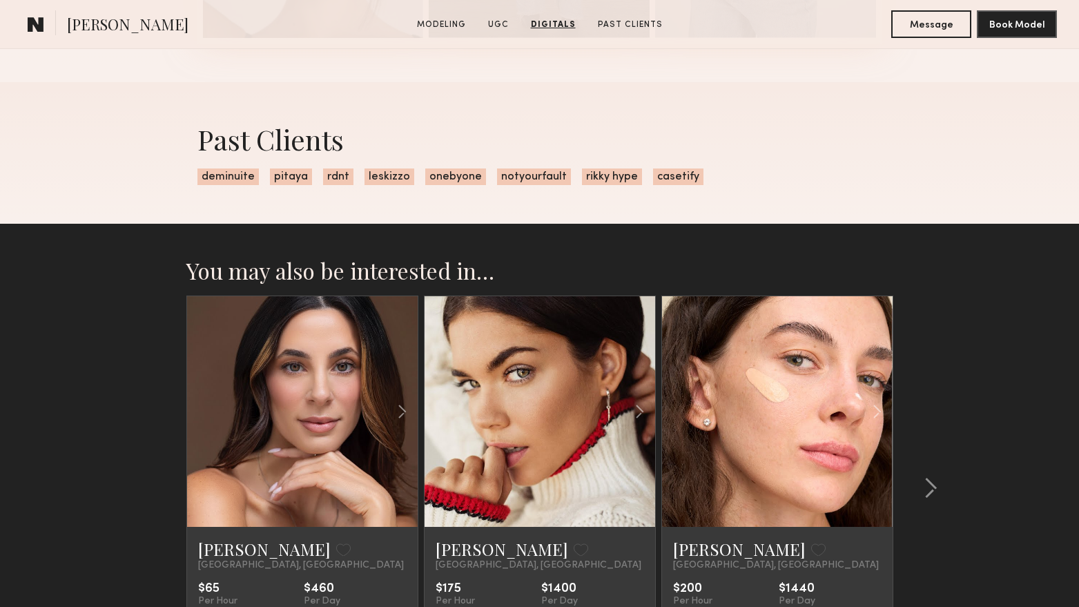
scroll to position [3797, 0]
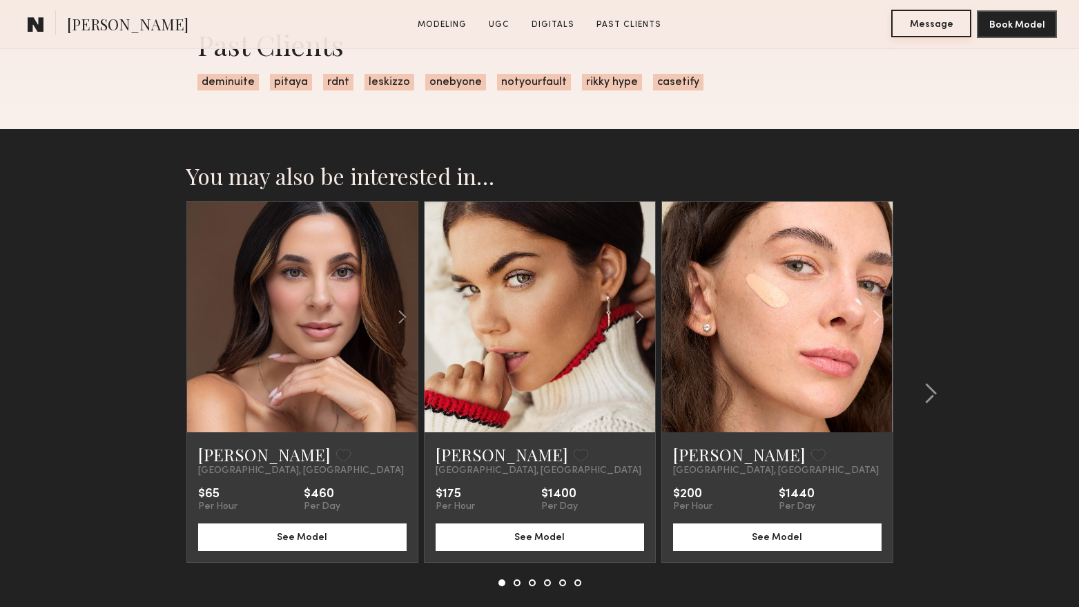
click at [926, 28] on button "Message" at bounding box center [931, 24] width 80 height 28
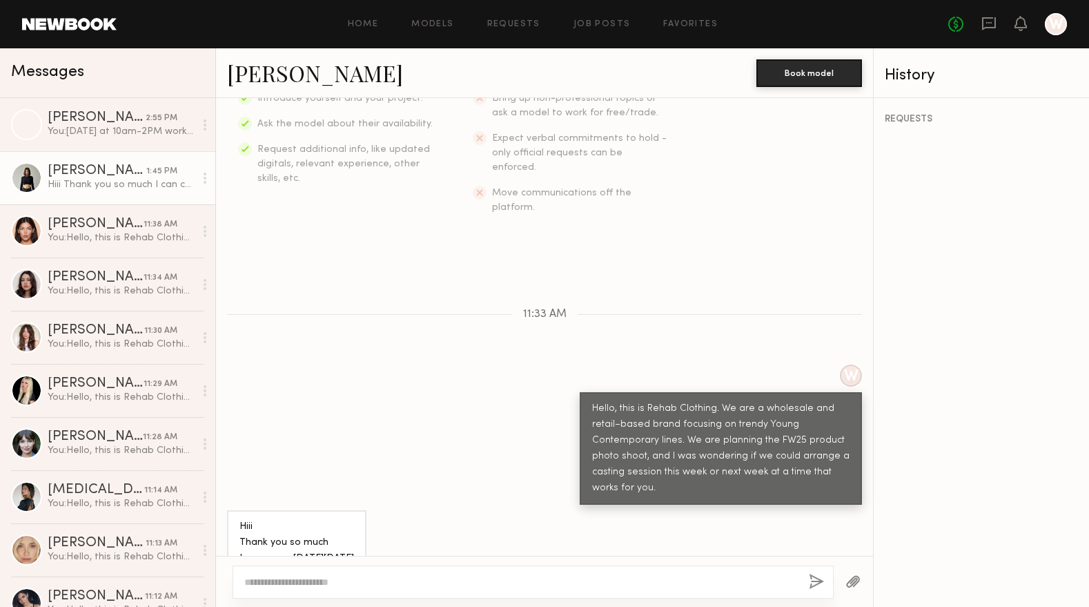
scroll to position [286, 0]
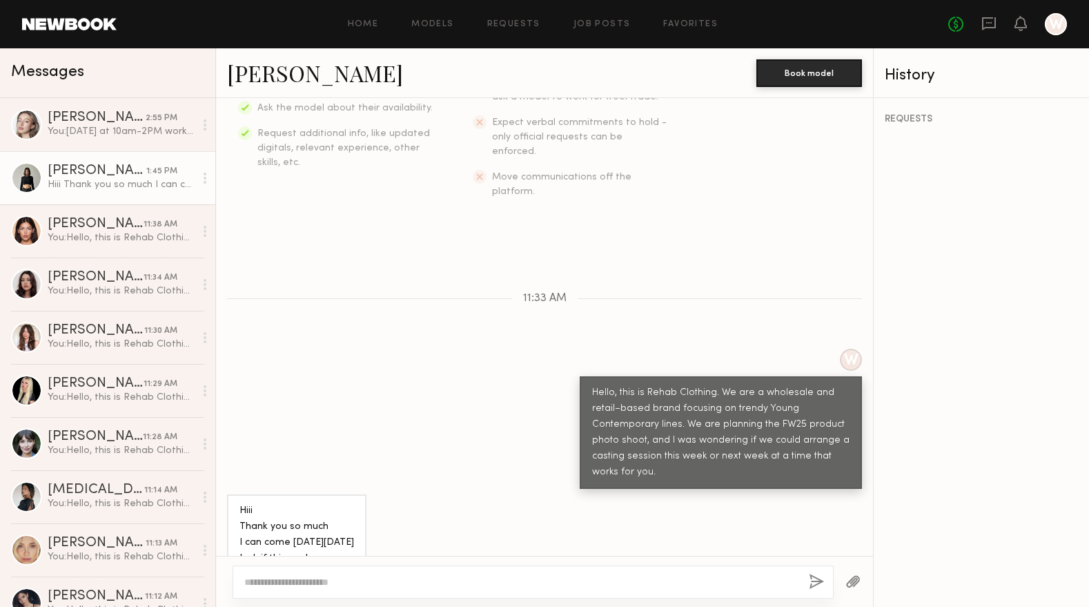
click at [496, 579] on textarea at bounding box center [521, 582] width 554 height 14
paste textarea "**********"
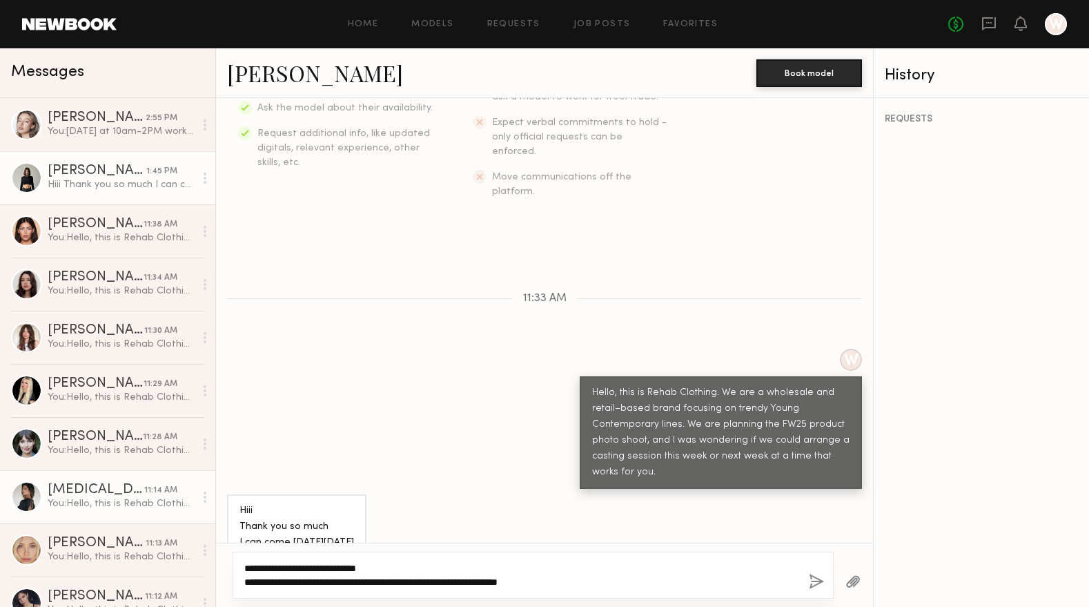
drag, startPoint x: 603, startPoint y: 582, endPoint x: 137, endPoint y: 520, distance: 470.1
click at [137, 520] on div "Messages Logan R. 2:55 PM You: Monday at 10am-2PM works great! I’ll send you th…" at bounding box center [544, 327] width 1089 height 558
type textarea "**********"
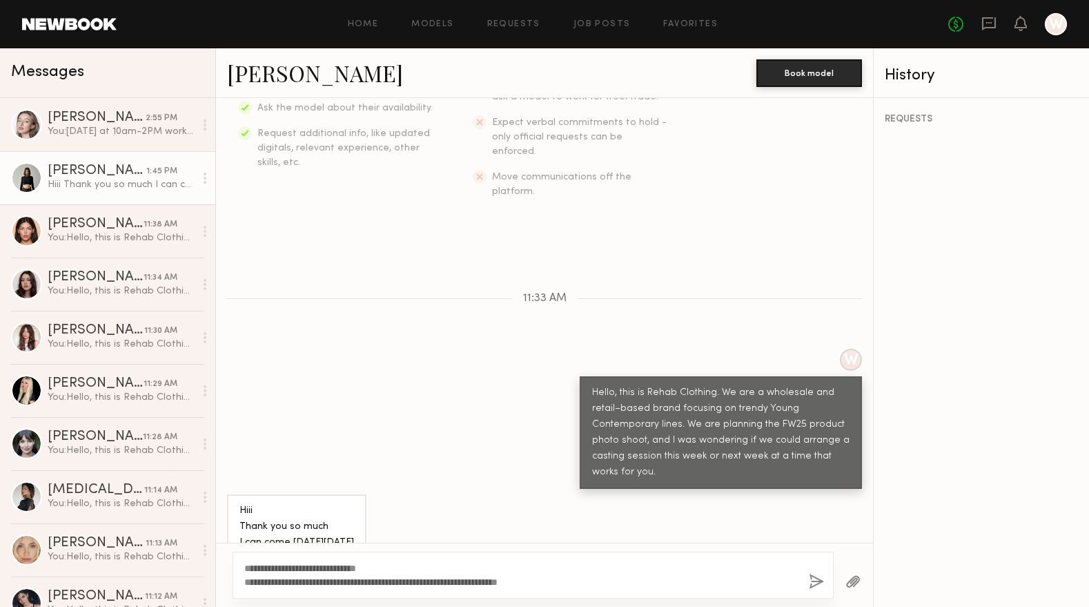
click at [301, 556] on div "**********" at bounding box center [533, 575] width 601 height 47
paste textarea "**********"
type textarea "**********"
click at [244, 567] on div "**********" at bounding box center [533, 575] width 601 height 47
click at [246, 567] on textarea "**********" at bounding box center [521, 575] width 554 height 28
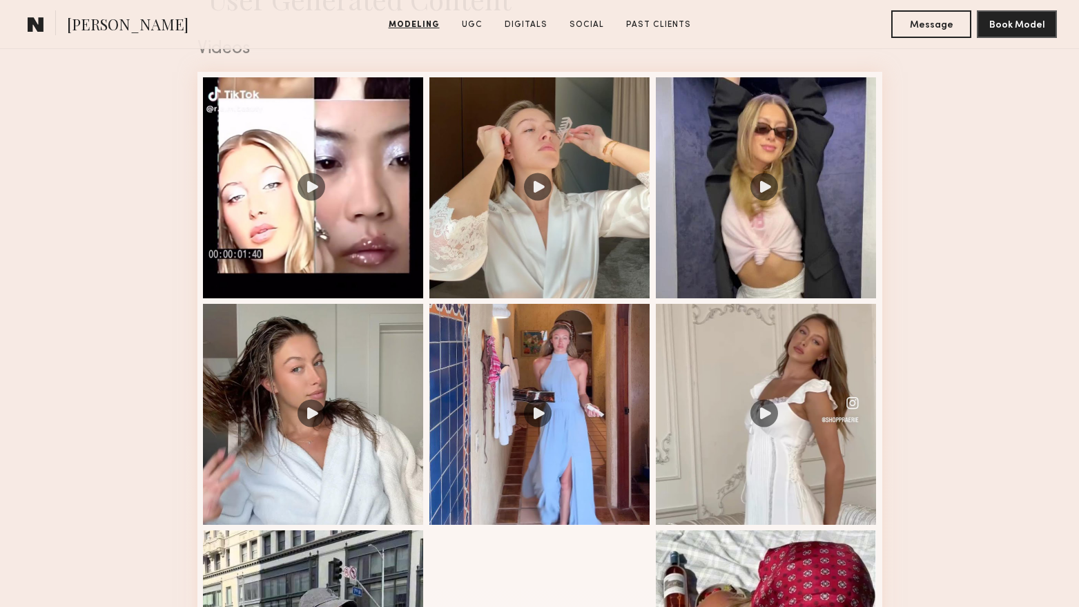
scroll to position [1450, 0]
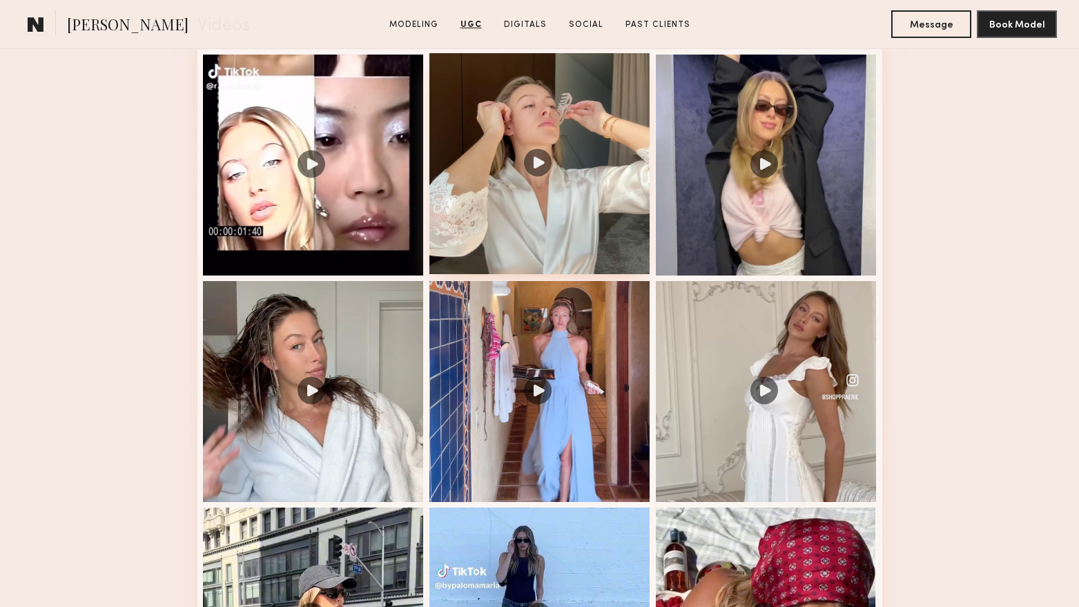
click at [541, 172] on div at bounding box center [539, 163] width 221 height 221
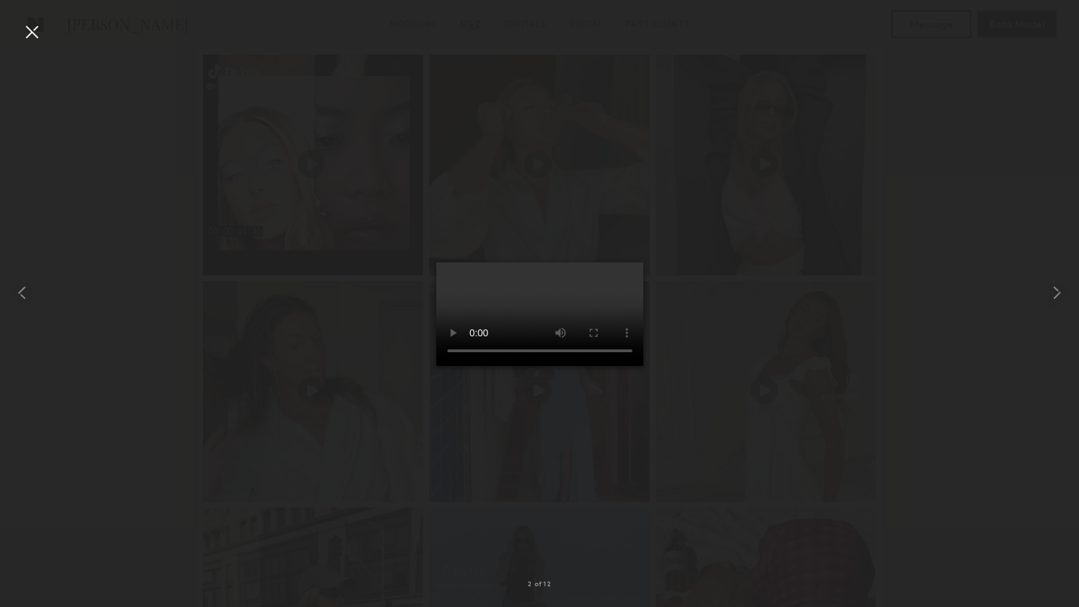
click at [37, 36] on div at bounding box center [32, 32] width 22 height 22
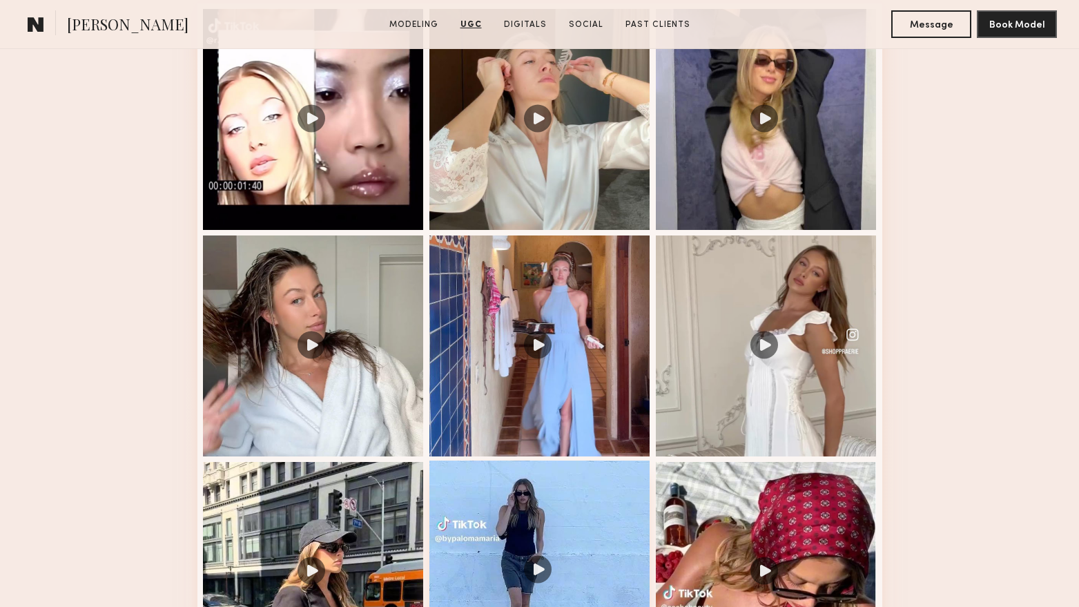
scroll to position [1657, 0]
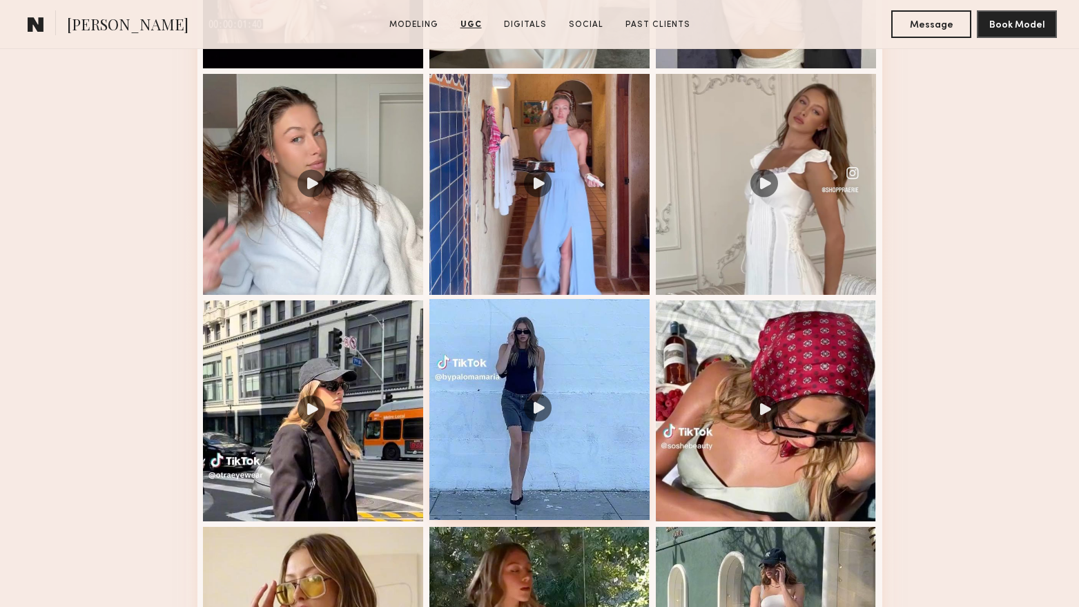
click at [540, 367] on div at bounding box center [539, 409] width 221 height 221
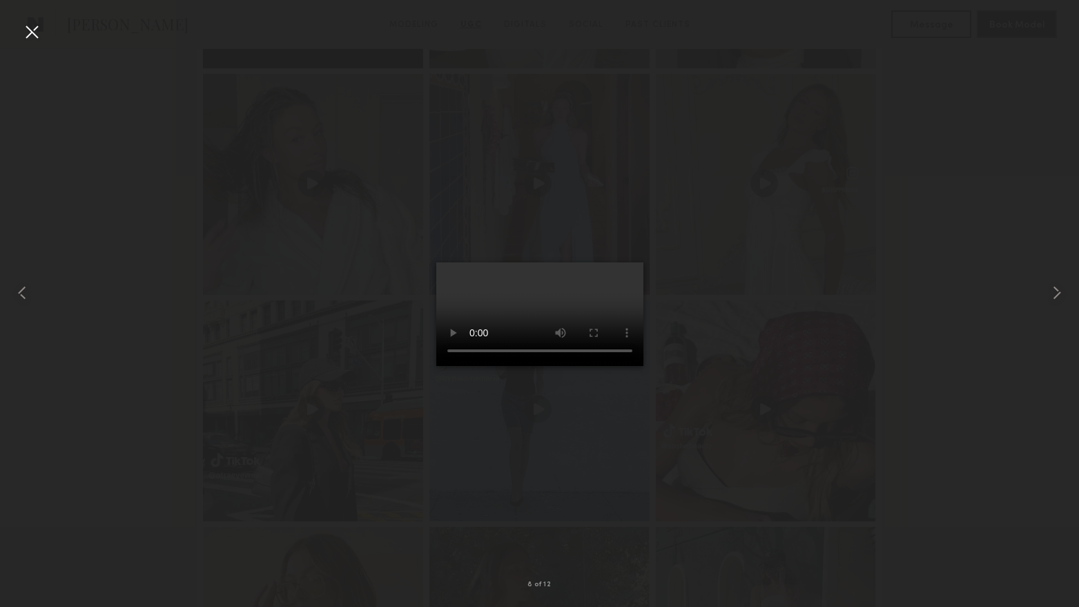
click at [21, 35] on div at bounding box center [32, 32] width 22 height 22
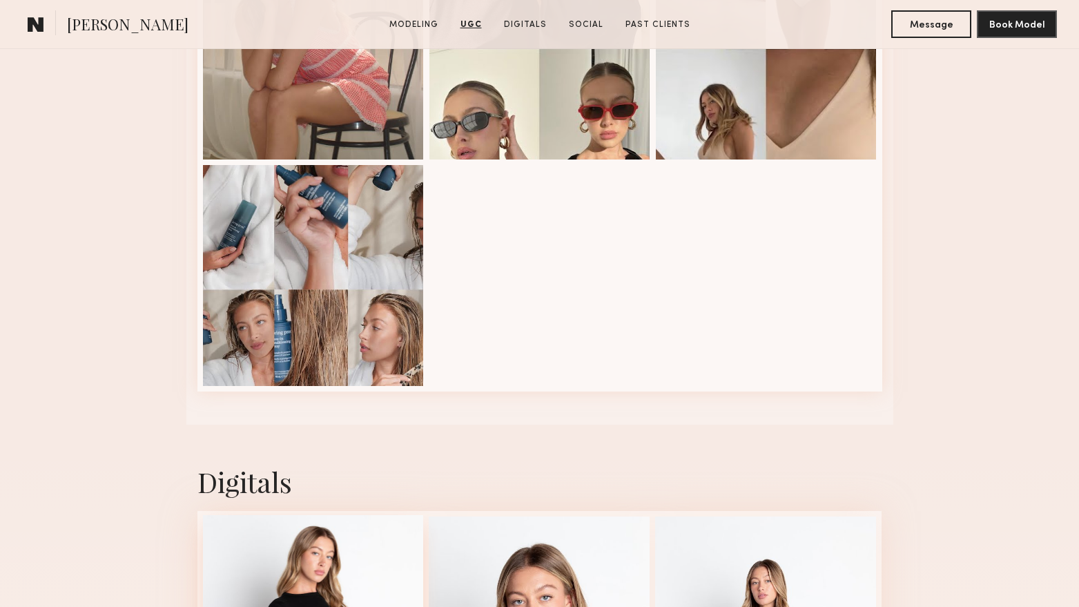
scroll to position [2899, 0]
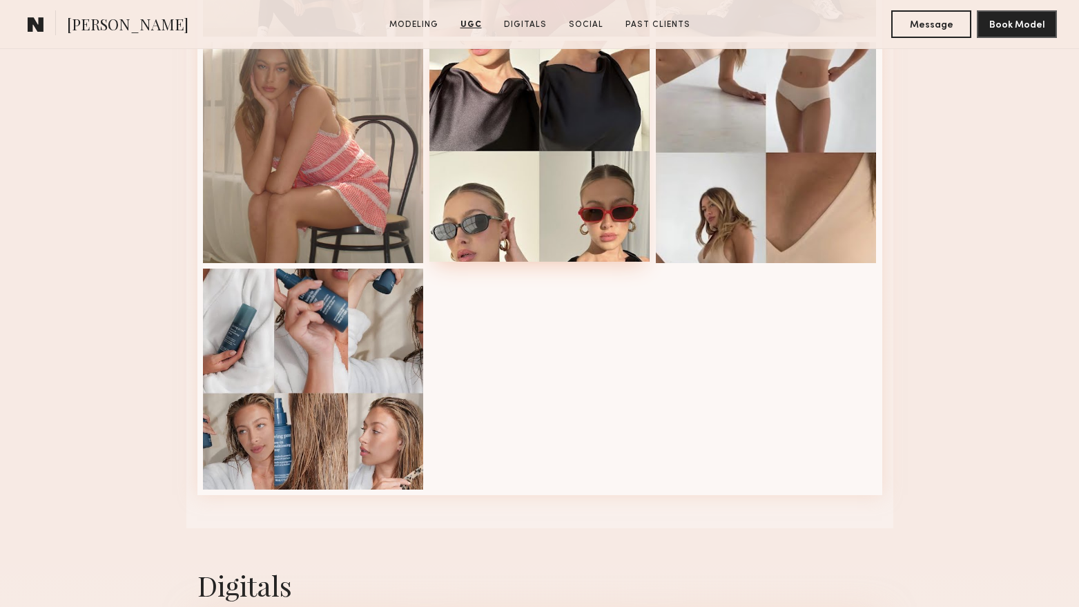
click at [495, 204] on div at bounding box center [539, 151] width 221 height 221
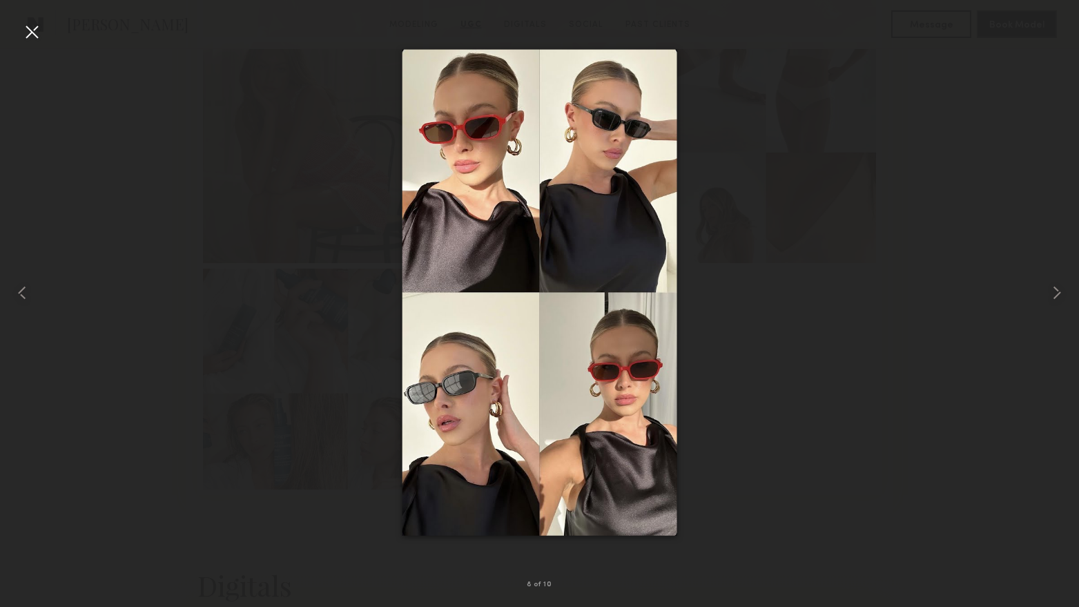
click at [32, 40] on div at bounding box center [32, 32] width 22 height 22
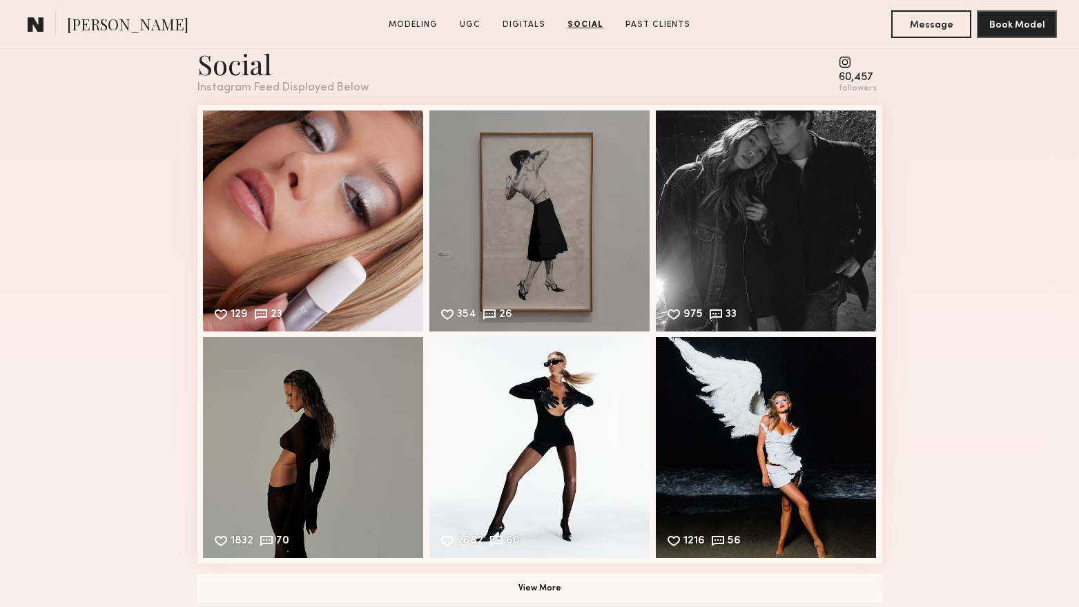
scroll to position [4142, 0]
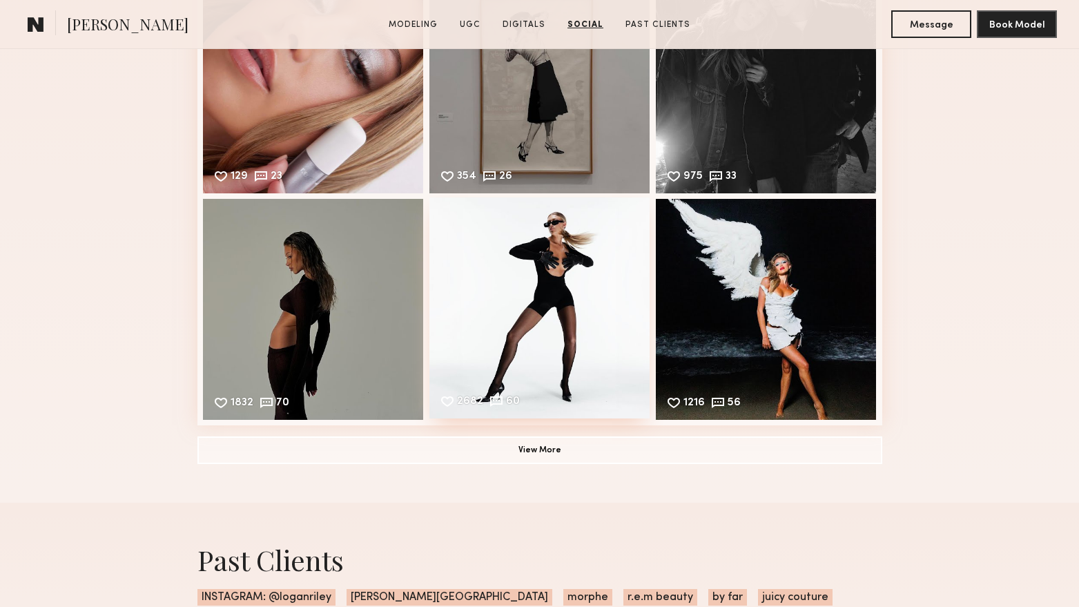
click at [568, 264] on div "2682 60 Likes & comments displayed to show model’s engagement" at bounding box center [539, 307] width 221 height 221
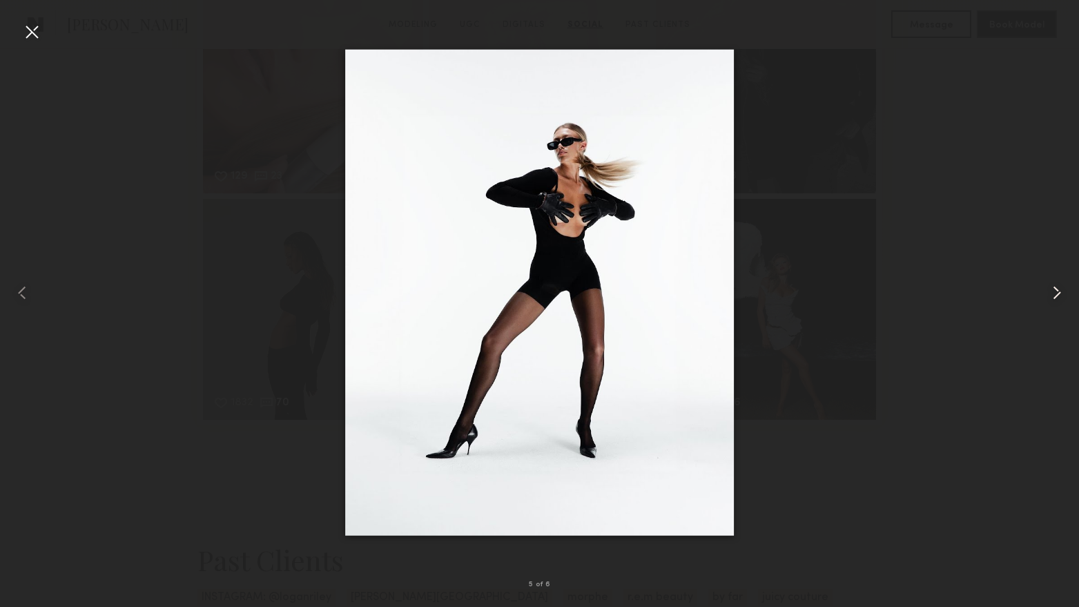
click at [1066, 284] on common-icon at bounding box center [1057, 293] width 22 height 22
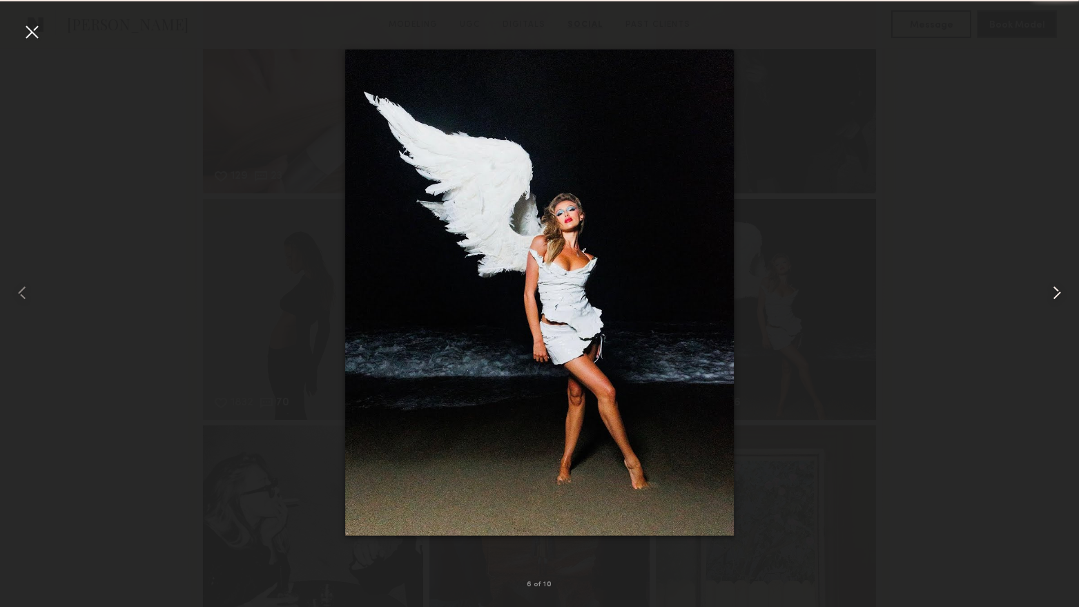
click at [1066, 284] on common-icon at bounding box center [1057, 293] width 22 height 22
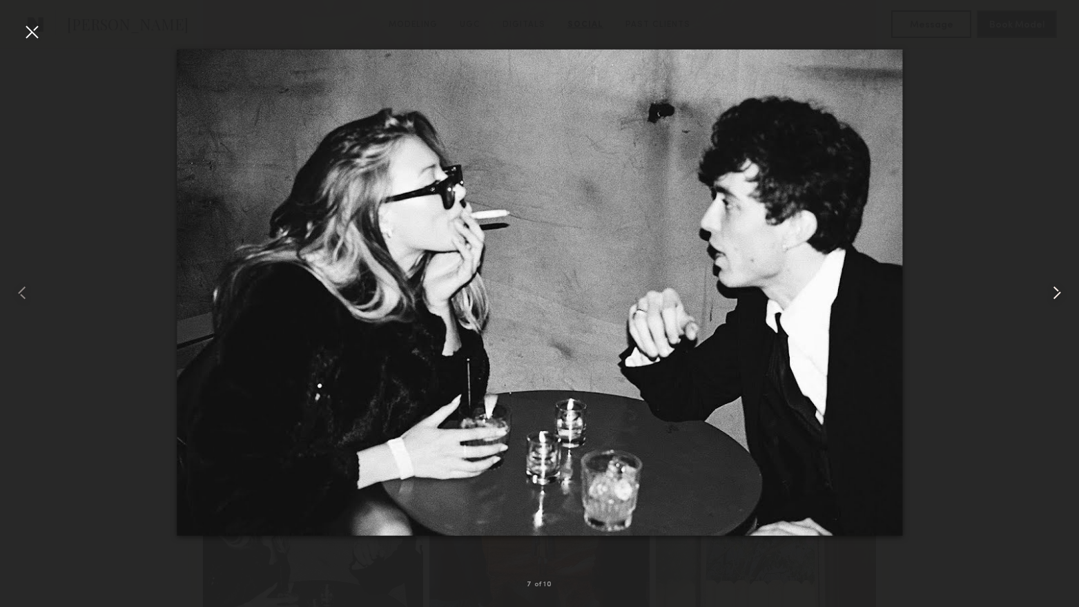
click at [1066, 284] on common-icon at bounding box center [1057, 293] width 22 height 22
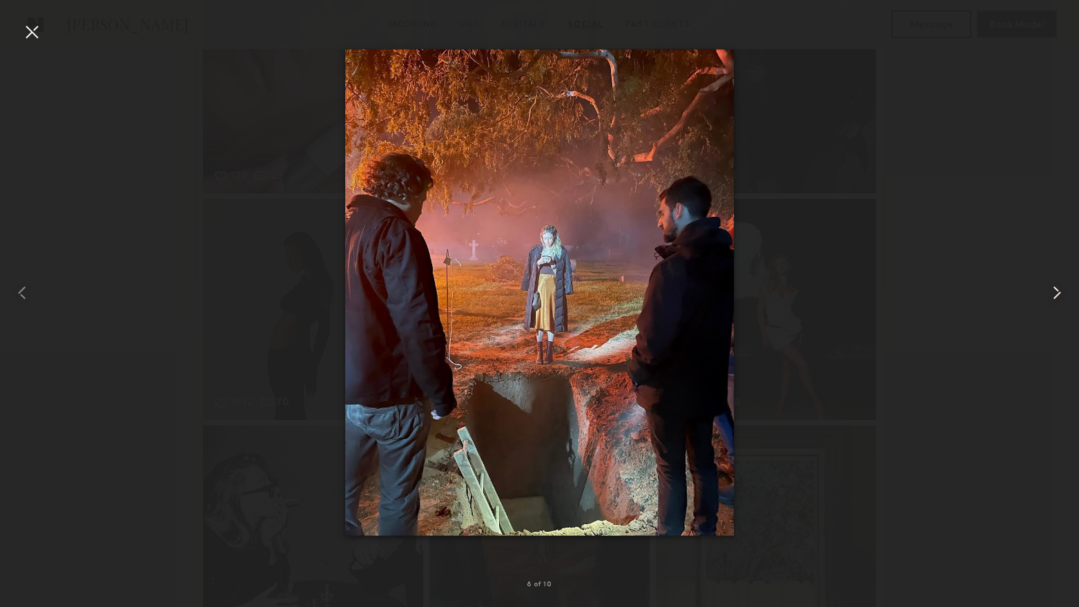
click at [1066, 284] on common-icon at bounding box center [1057, 293] width 22 height 22
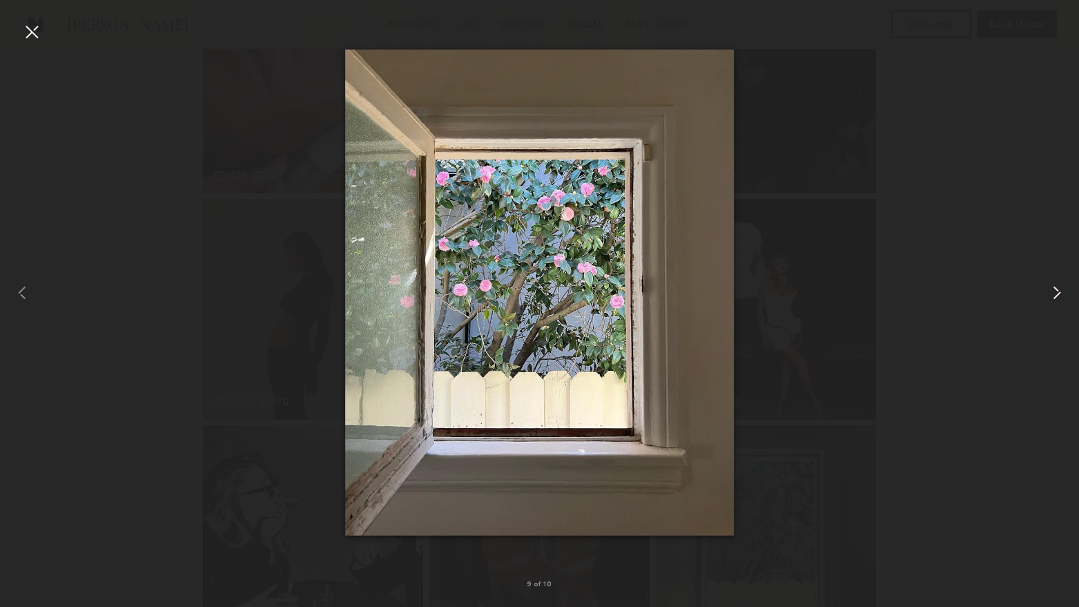
click at [1066, 284] on common-icon at bounding box center [1057, 293] width 22 height 22
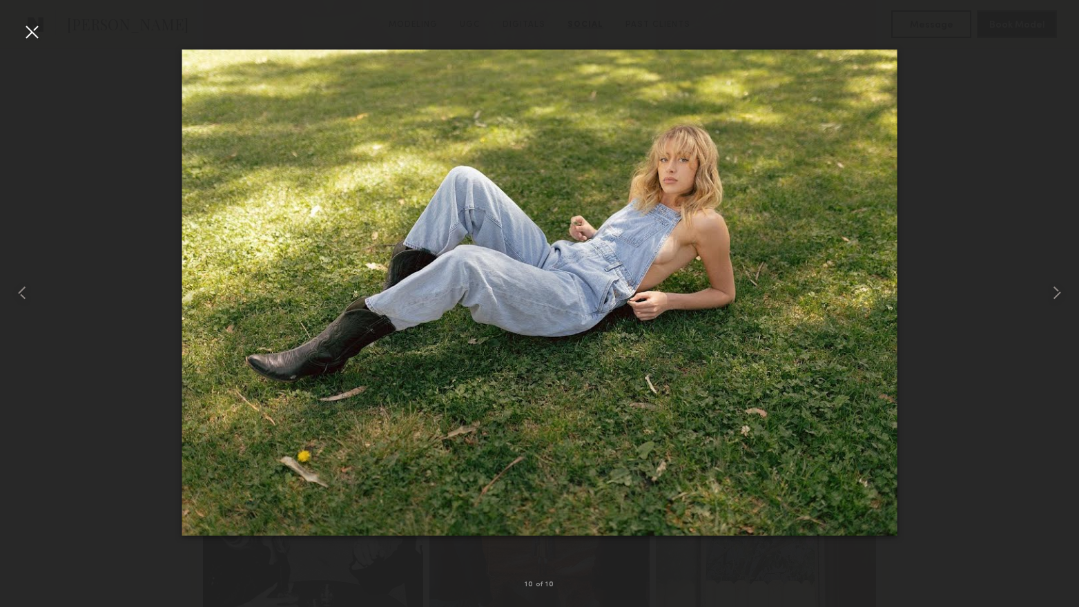
click at [33, 28] on div at bounding box center [32, 32] width 22 height 22
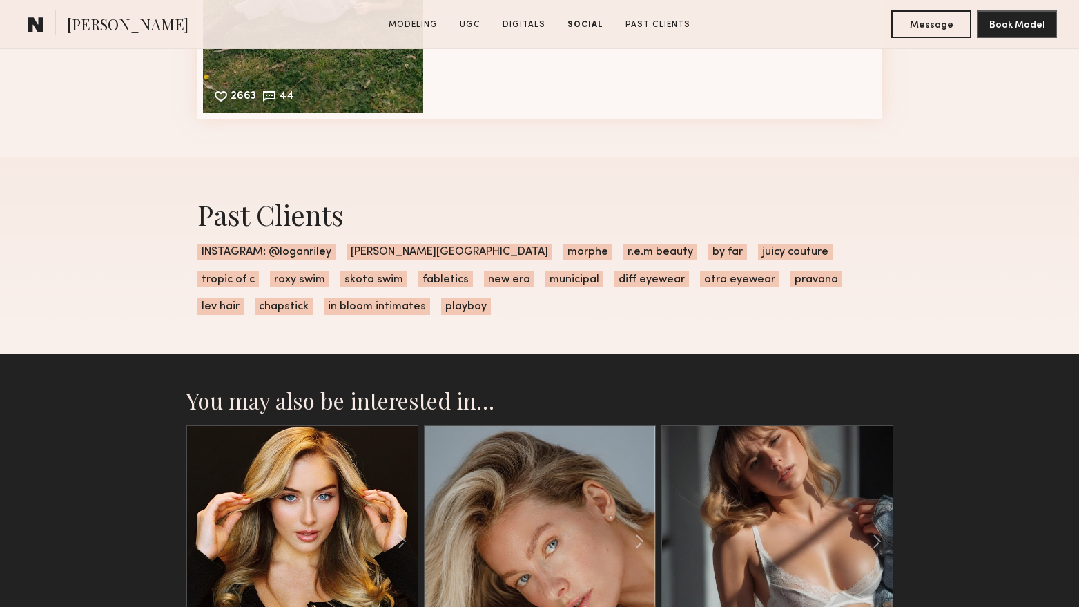
scroll to position [5039, 0]
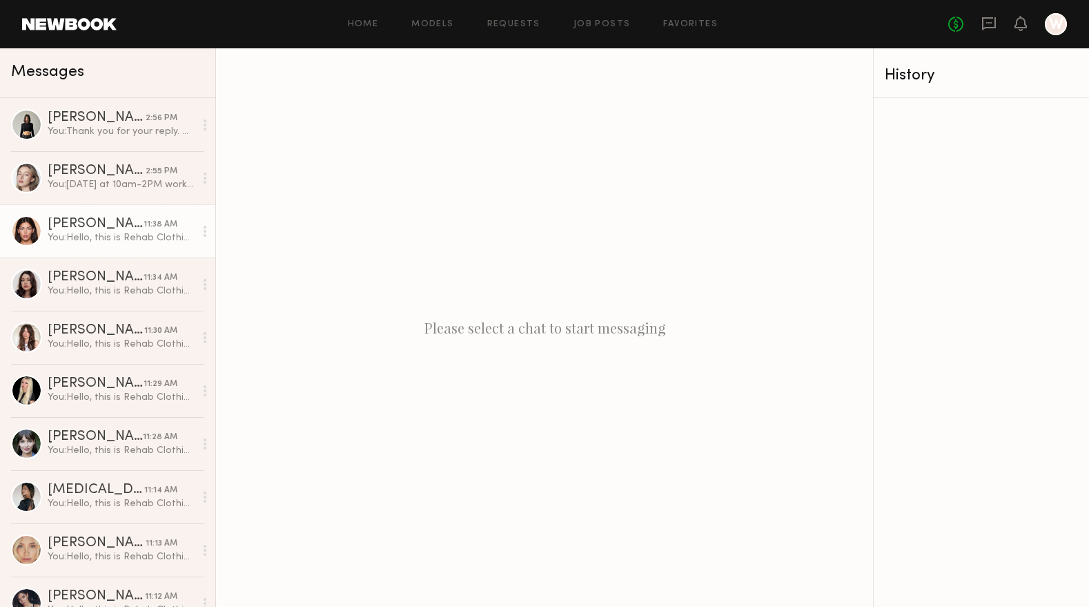
click at [90, 229] on div "[PERSON_NAME]" at bounding box center [96, 224] width 96 height 14
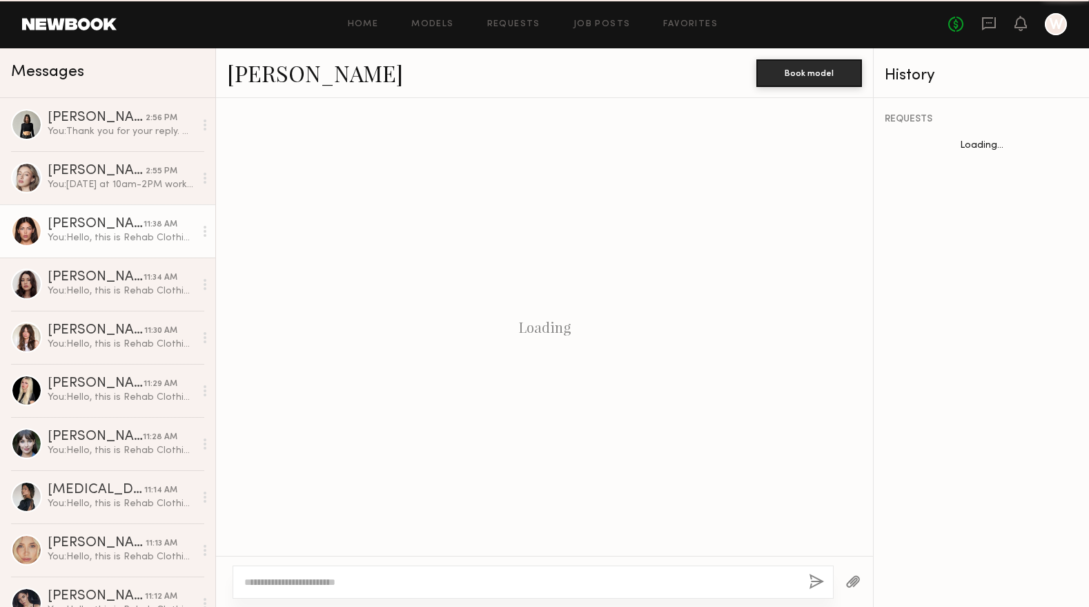
scroll to position [200, 0]
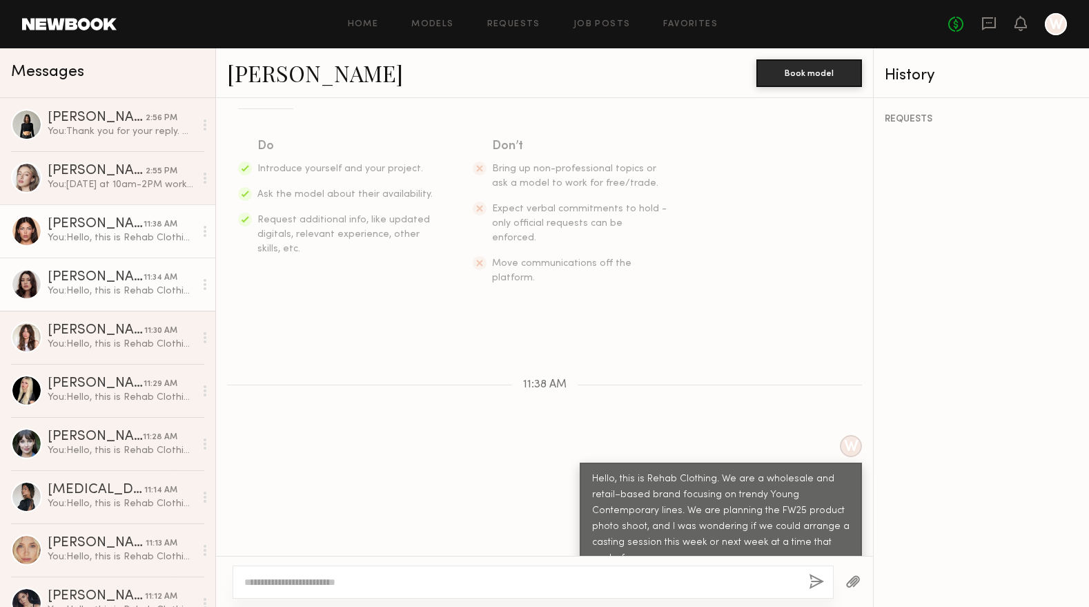
click at [101, 295] on div "You: Hello, this is Rehab Clothing. We are a wholesale and retail–based brand f…" at bounding box center [121, 290] width 147 height 13
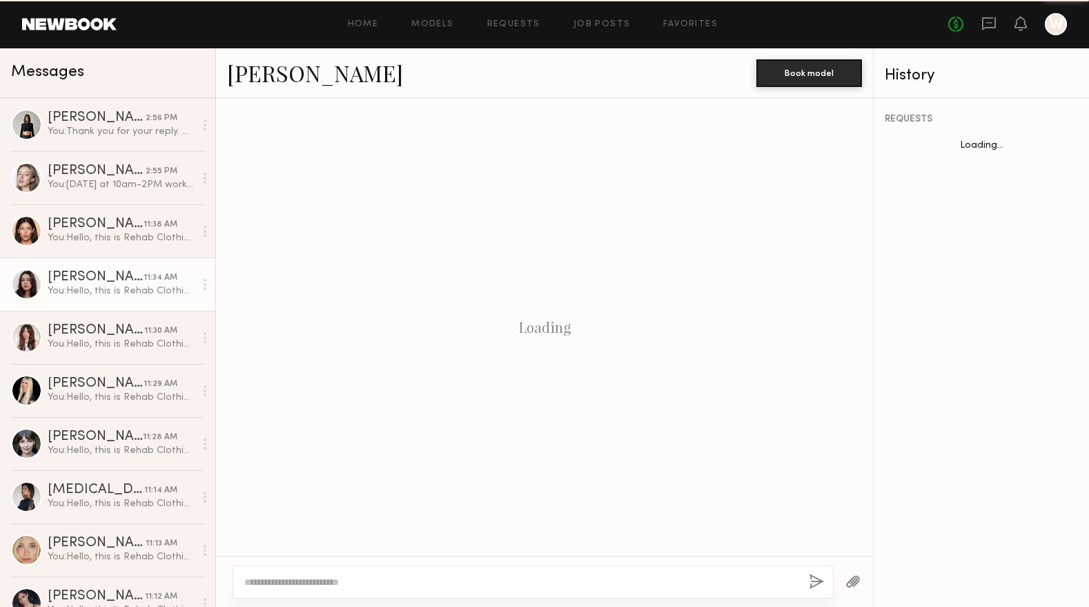
scroll to position [200, 0]
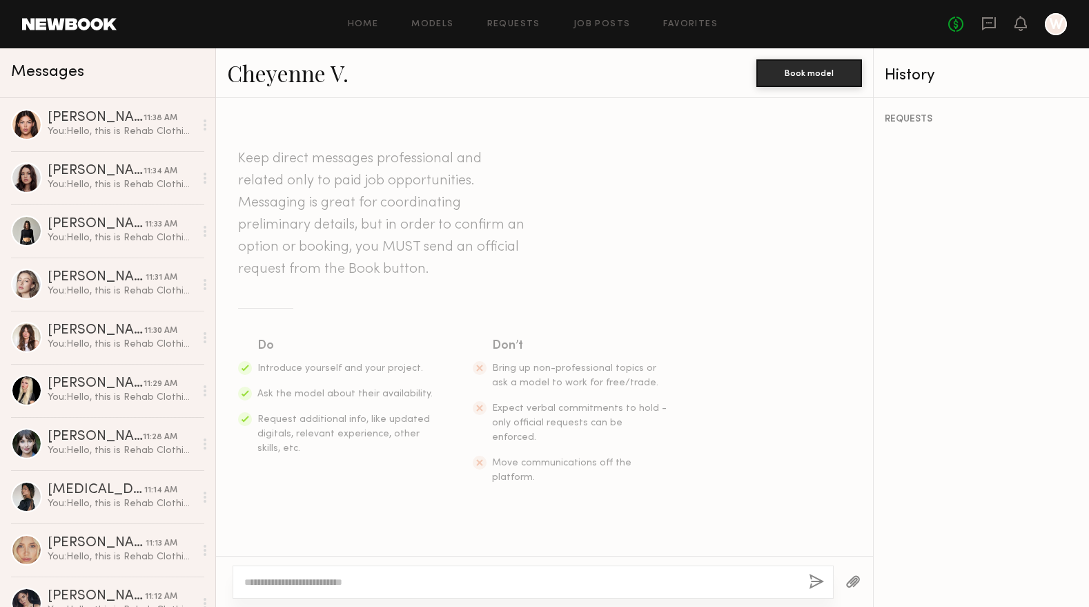
scroll to position [200, 0]
